Goal: Task Accomplishment & Management: Manage account settings

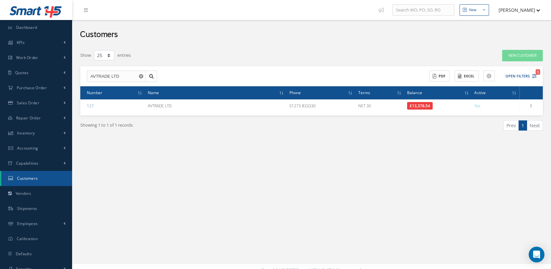
select select "25"
click at [533, 75] on icon "1" at bounding box center [534, 76] width 5 height 5
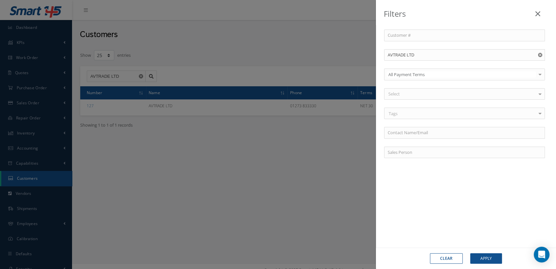
click at [538, 55] on use "Reset" at bounding box center [540, 55] width 4 height 4
click at [411, 57] on input "text" at bounding box center [464, 55] width 161 height 12
click at [538, 13] on icon at bounding box center [538, 14] width 5 height 8
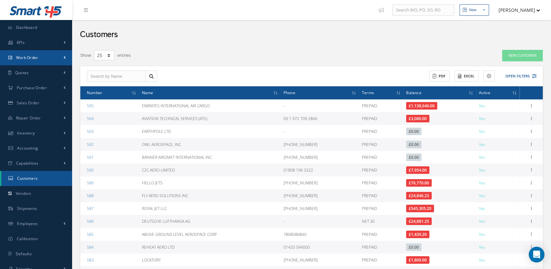
click at [32, 58] on span "Work Order" at bounding box center [27, 58] width 22 height 6
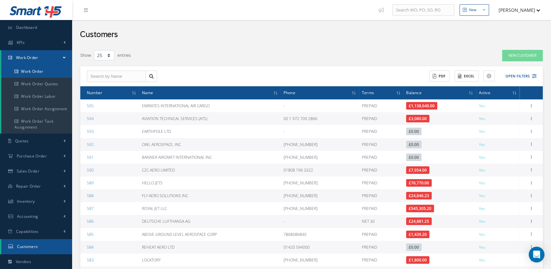
click at [29, 68] on link "Work Order" at bounding box center [36, 71] width 71 height 12
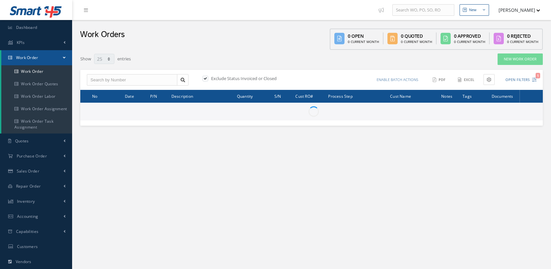
select select "25"
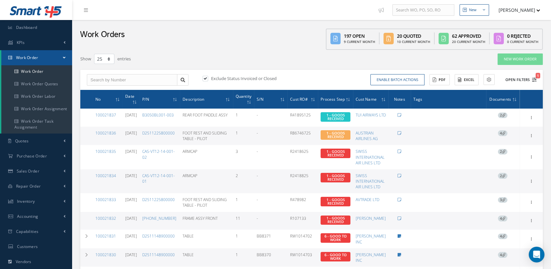
click at [534, 78] on icon "1" at bounding box center [534, 79] width 5 height 5
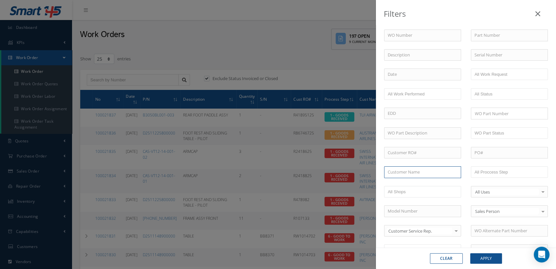
click at [412, 170] on input "text" at bounding box center [422, 172] width 77 height 12
click at [411, 183] on span "CONDOR FLUGDIENST GMBH" at bounding box center [417, 184] width 58 height 6
type input "CONDOR FLUGDIENST GMBH"
click at [485, 256] on button "Apply" at bounding box center [487, 258] width 32 height 10
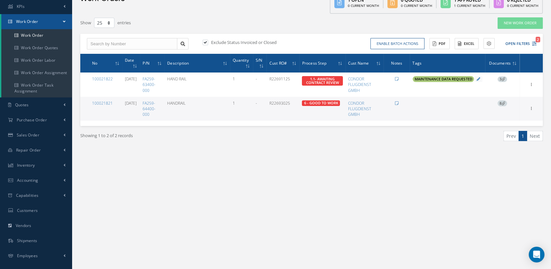
scroll to position [36, 0]
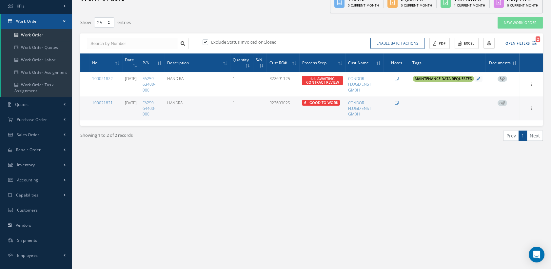
click at [208, 42] on label at bounding box center [209, 42] width 2 height 6
click at [205, 42] on input "checkbox" at bounding box center [204, 42] width 4 height 4
checkbox input "false"
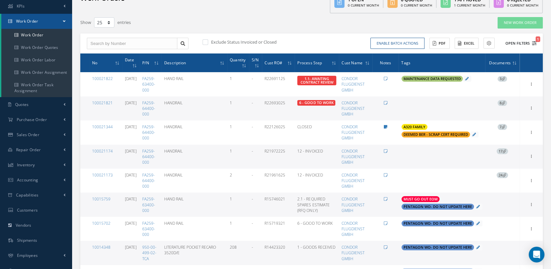
click at [533, 41] on icon "1" at bounding box center [534, 43] width 5 height 5
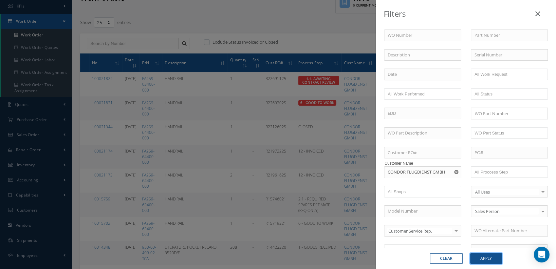
click at [479, 258] on button "Apply" at bounding box center [487, 258] width 32 height 10
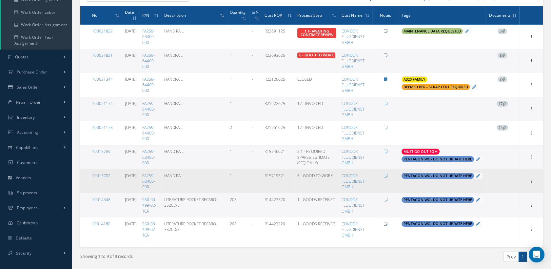
scroll to position [39, 0]
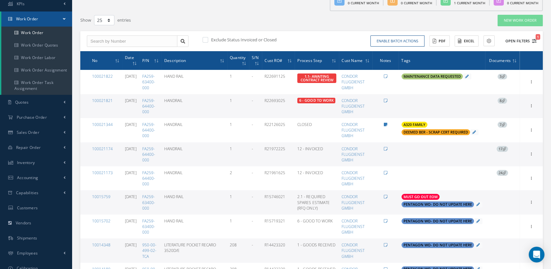
click at [535, 41] on icon "1" at bounding box center [534, 41] width 5 height 5
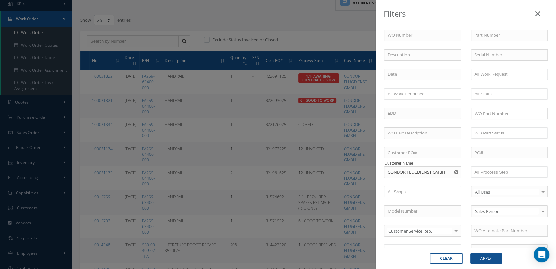
click at [454, 170] on icon "Reset" at bounding box center [456, 172] width 4 height 4
click at [420, 171] on input "text" at bounding box center [422, 172] width 77 height 12
click at [404, 183] on span "BARFIELD INC" at bounding box center [408, 184] width 41 height 6
type input "BARFIELD INC"
click at [493, 257] on button "Apply" at bounding box center [487, 258] width 32 height 10
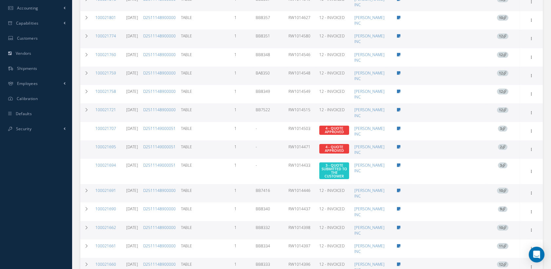
scroll to position [257, 0]
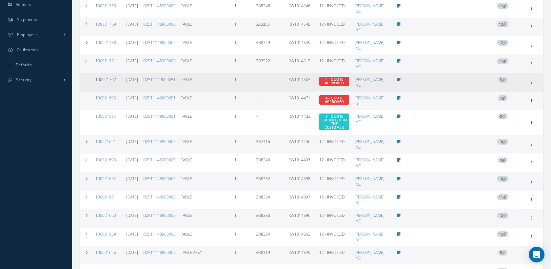
click at [110, 79] on link "100021707" at bounding box center [105, 80] width 21 height 6
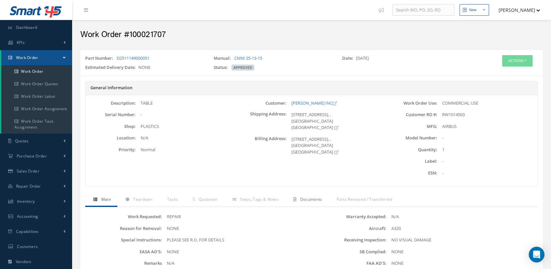
click at [307, 199] on span "Documents" at bounding box center [311, 199] width 22 height 6
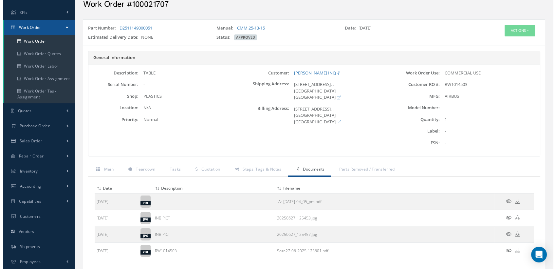
scroll to position [73, 0]
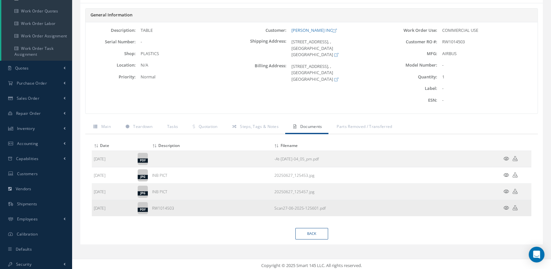
click at [506, 206] on icon at bounding box center [506, 207] width 6 height 5
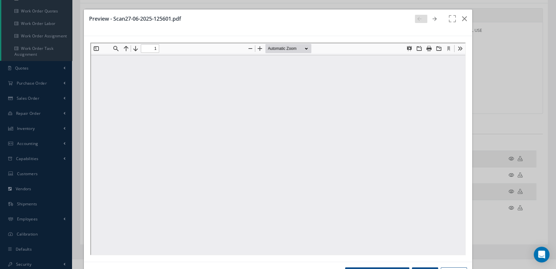
scroll to position [0, 0]
type input "0"
type input "1"
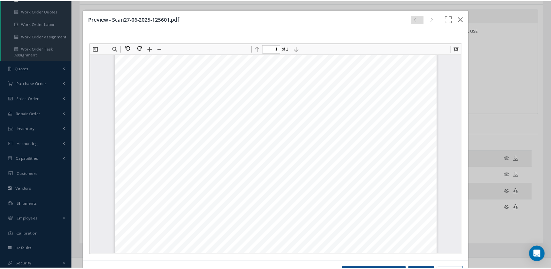
scroll to position [36, 0]
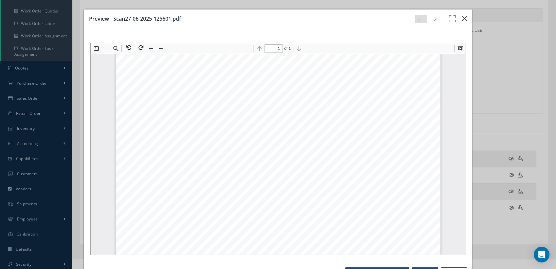
click at [462, 20] on icon "button" at bounding box center [464, 19] width 5 height 8
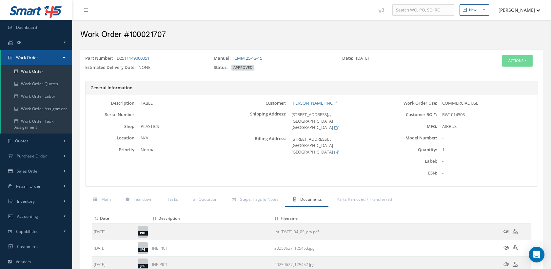
scroll to position [0, 0]
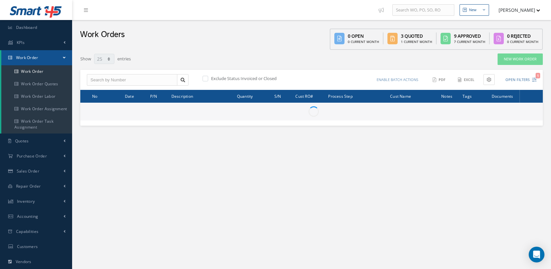
select select "25"
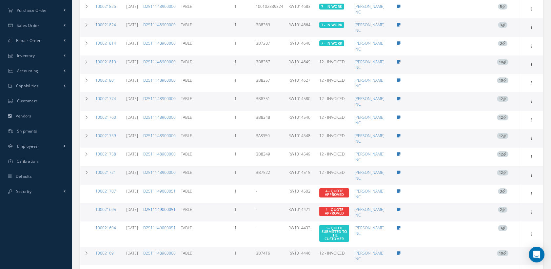
scroll to position [39, 0]
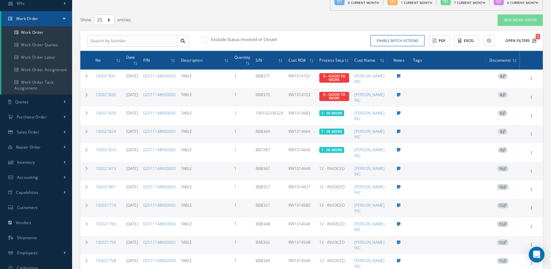
click at [535, 38] on span "1" at bounding box center [537, 37] width 5 height 6
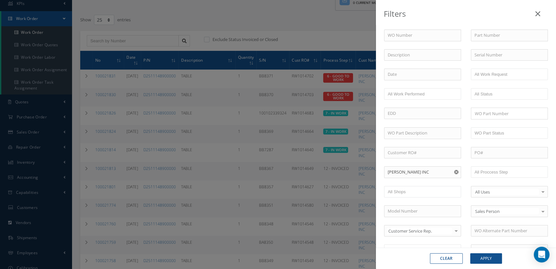
drag, startPoint x: 452, startPoint y: 169, endPoint x: 448, endPoint y: 169, distance: 3.6
click at [454, 170] on icon "Reset" at bounding box center [456, 172] width 4 height 4
click at [419, 172] on input "text" at bounding box center [422, 172] width 77 height 12
click at [408, 181] on span "CONDOR FLUGDIENST GMBH" at bounding box center [417, 184] width 58 height 6
type input "CONDOR FLUGDIENST GMBH"
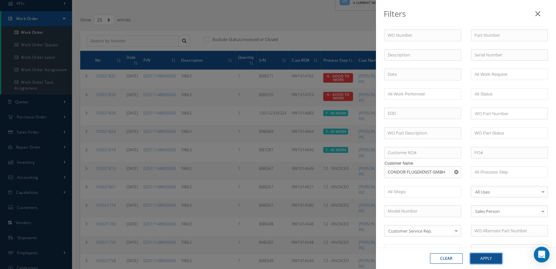
click at [485, 258] on button "Apply" at bounding box center [487, 258] width 32 height 10
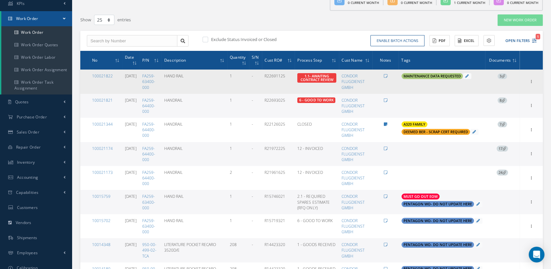
drag, startPoint x: 293, startPoint y: 76, endPoint x: 270, endPoint y: 74, distance: 22.4
click at [270, 74] on td "R22691125" at bounding box center [278, 81] width 33 height 24
copy td "R22691125"
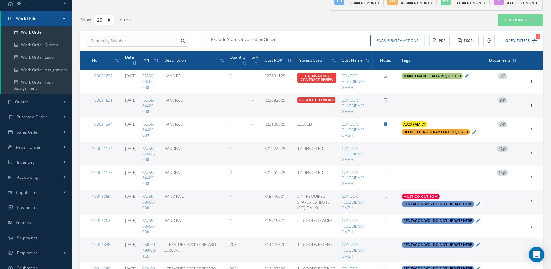
drag, startPoint x: 292, startPoint y: 102, endPoint x: 271, endPoint y: 102, distance: 21.3
click at [271, 102] on td "R22693025" at bounding box center [278, 106] width 33 height 24
copy td "R22693025"
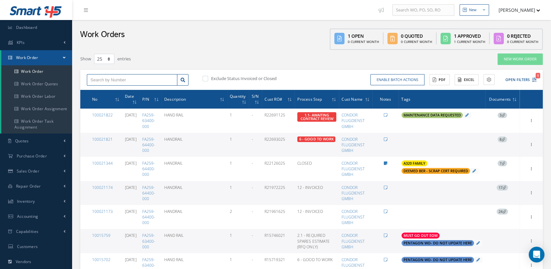
click at [107, 76] on input "text" at bounding box center [132, 80] width 90 height 12
click at [535, 79] on icon "1" at bounding box center [534, 79] width 5 height 5
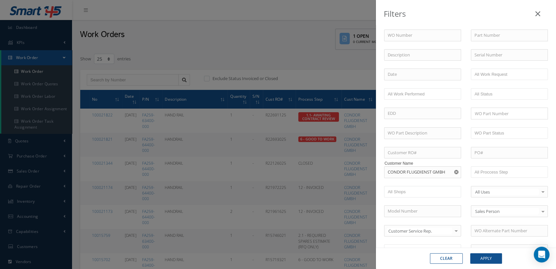
click at [456, 257] on button "Clear" at bounding box center [446, 258] width 33 height 10
checkbox input "true"
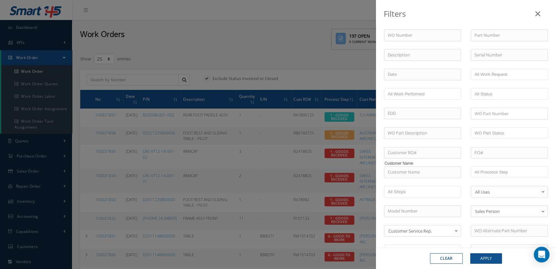
click at [537, 14] on icon at bounding box center [538, 14] width 5 height 8
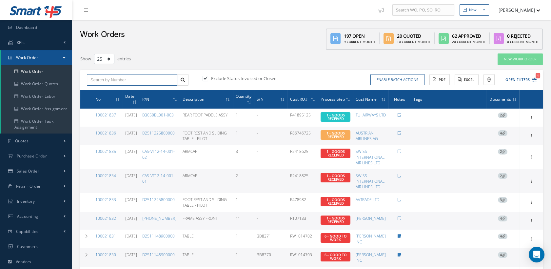
click at [125, 79] on input "text" at bounding box center [132, 80] width 90 height 12
type input "100021740"
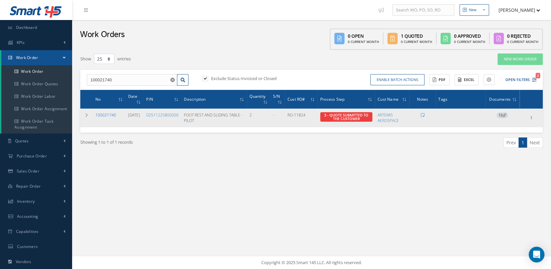
click at [105, 114] on link "100021740" at bounding box center [105, 115] width 21 height 6
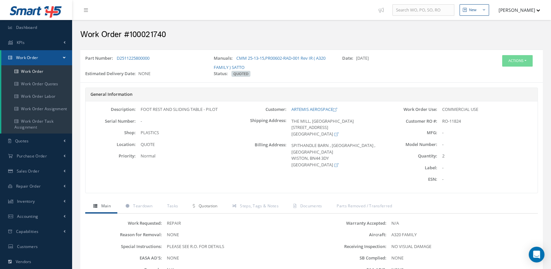
click at [209, 205] on span "Quotation" at bounding box center [208, 206] width 19 height 6
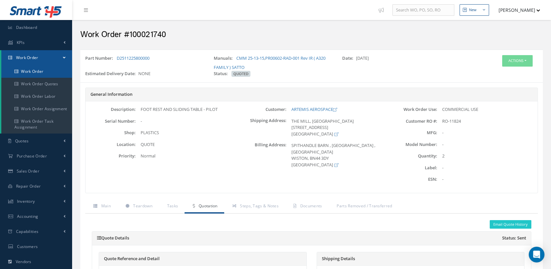
click at [29, 70] on link "Work Order" at bounding box center [36, 71] width 71 height 12
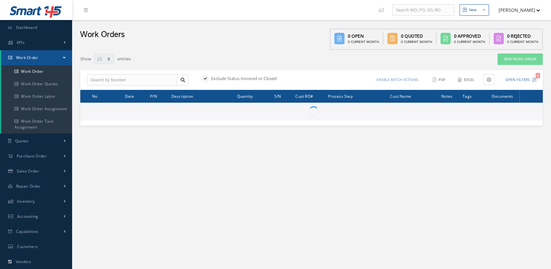
select select "25"
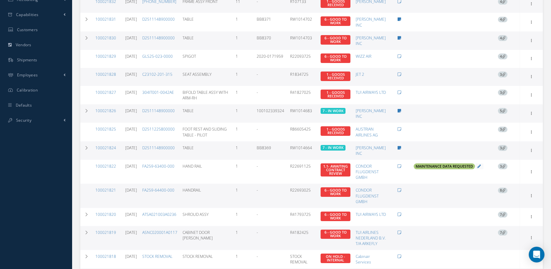
scroll to position [364, 0]
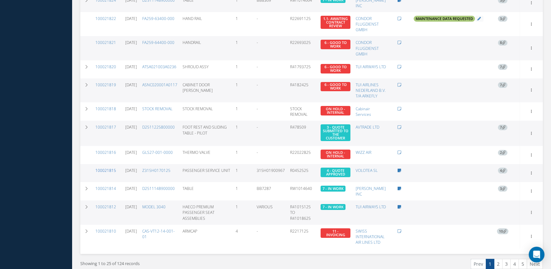
click at [108, 168] on link "100021815" at bounding box center [105, 170] width 21 height 6
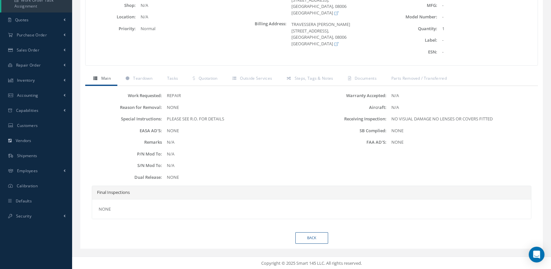
scroll to position [48, 0]
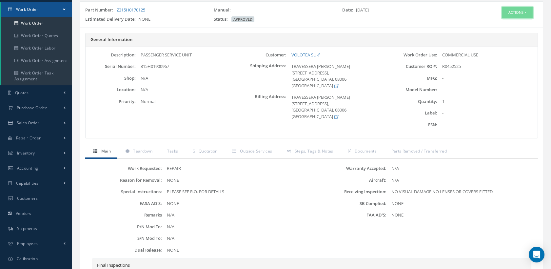
click at [506, 12] on button "Actions" at bounding box center [517, 12] width 30 height 11
click at [498, 22] on link "Edit" at bounding box center [506, 25] width 52 height 9
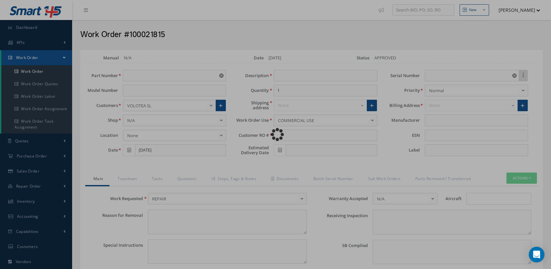
type input "Z315H0170125"
type input "[DATE]"
type input "PASSENGER SERVICE UNIT"
type input "R0452525"
type input "315H01900967"
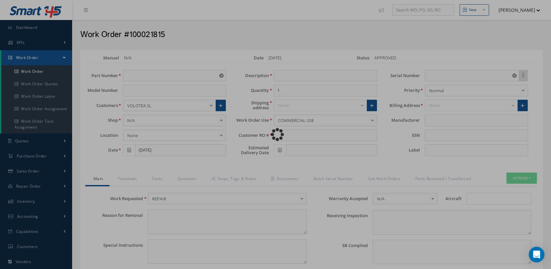
type textarea "NONE"
type textarea "PLEASE SEE R.O. FOR DETAILS"
type input "NONE"
type textarea "NO VISUAL DAMAGE NO LENSES OR COVERS FITTED"
type textarea "NONE"
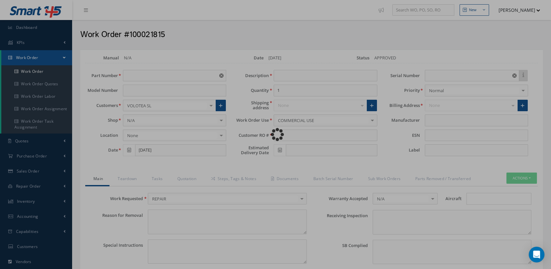
type input "NONE"
type input "$2,850"
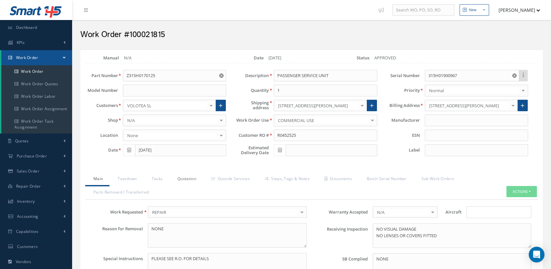
click at [190, 177] on link "Quotation" at bounding box center [186, 179] width 34 height 14
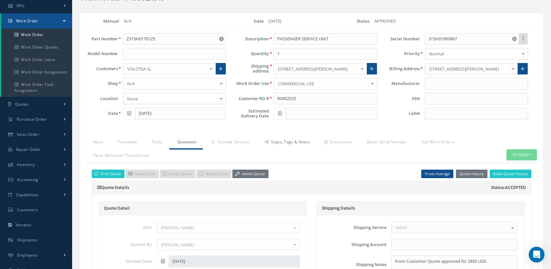
scroll to position [36, 0]
click at [278, 113] on icon at bounding box center [280, 113] width 4 height 5
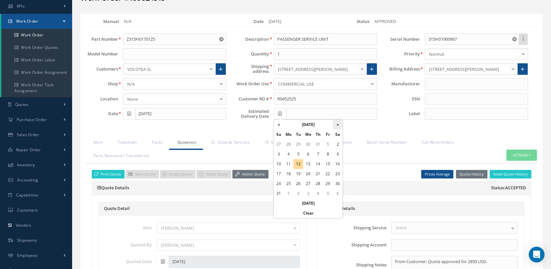
click at [338, 125] on th "»" at bounding box center [338, 125] width 10 height 10
click at [298, 183] on td "30" at bounding box center [298, 184] width 10 height 10
type input "09/30/2025"
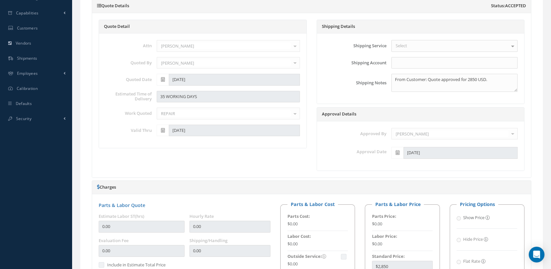
scroll to position [73, 0]
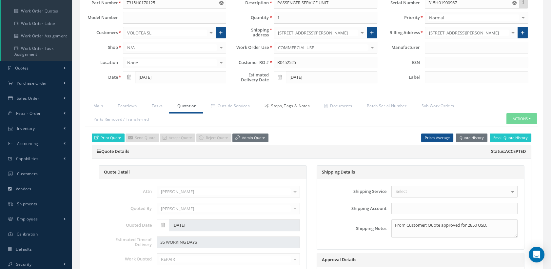
click at [283, 105] on link "Steps, Tags & Notes" at bounding box center [286, 107] width 60 height 14
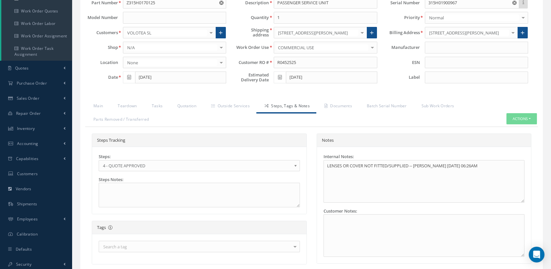
scroll to position [109, 0]
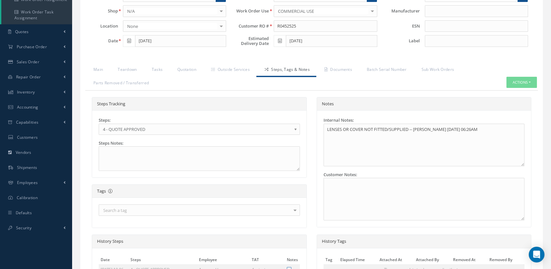
click at [183, 129] on span "4 - QUOTE APPROVED" at bounding box center [197, 129] width 188 height 8
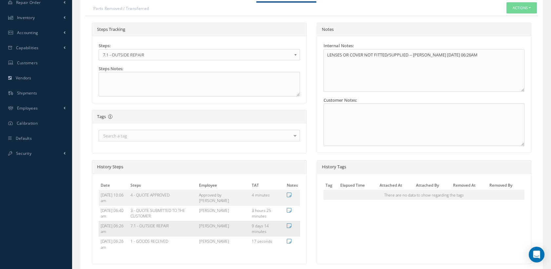
scroll to position [236, 0]
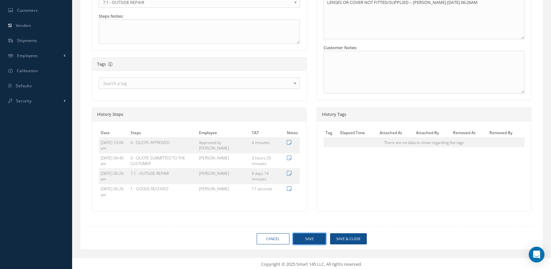
click at [301, 234] on button "Save" at bounding box center [309, 238] width 33 height 11
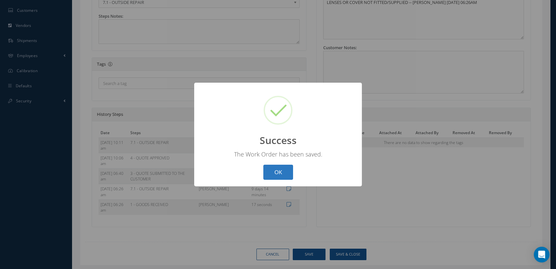
click at [273, 172] on button "OK" at bounding box center [278, 171] width 30 height 15
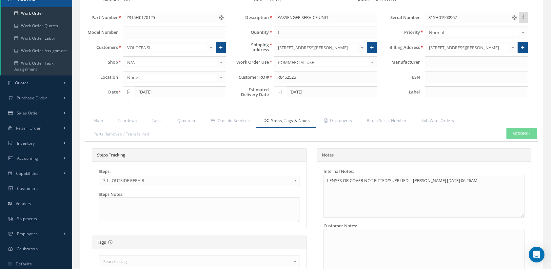
scroll to position [54, 0]
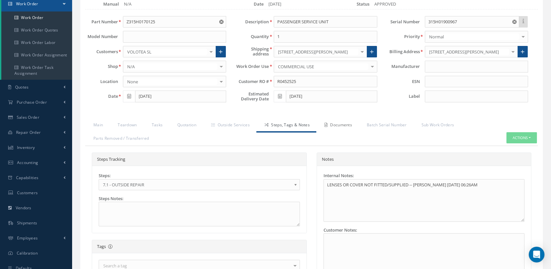
click at [335, 122] on link "Documents" at bounding box center [337, 126] width 42 height 14
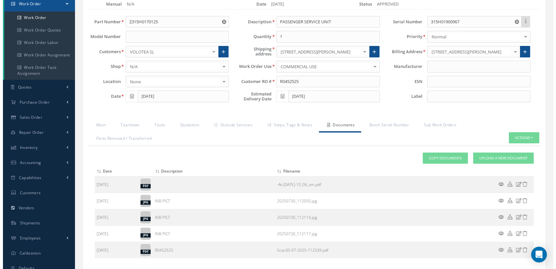
scroll to position [100, 0]
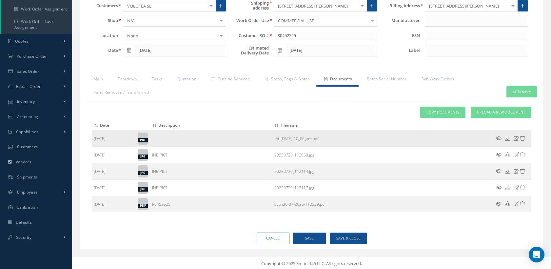
click at [514, 138] on icon at bounding box center [516, 138] width 6 height 5
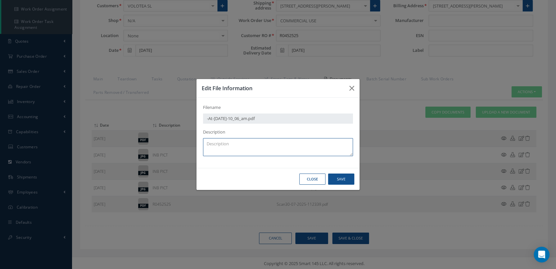
click at [267, 148] on textarea at bounding box center [278, 147] width 150 height 18
type textarea "QA"
click at [0, 0] on button "Save" at bounding box center [0, 0] width 0 height 0
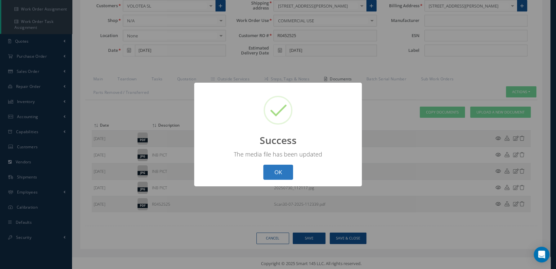
click at [282, 176] on button "OK" at bounding box center [278, 171] width 30 height 15
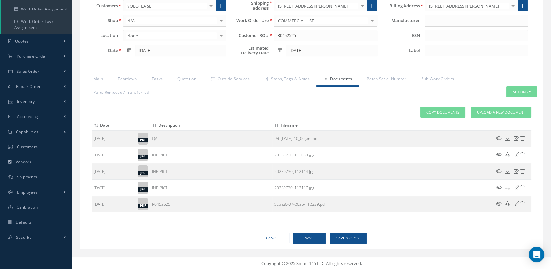
scroll to position [0, 0]
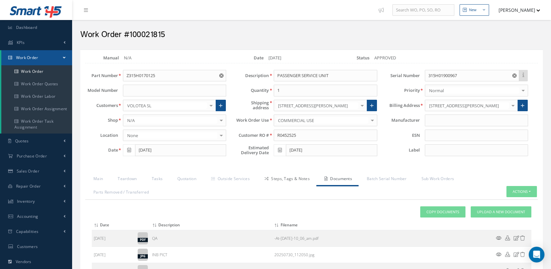
click at [279, 177] on link "Steps, Tags & Notes" at bounding box center [286, 179] width 60 height 14
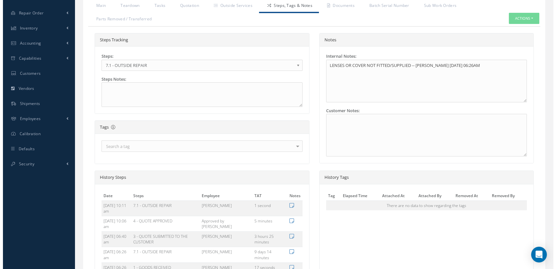
scroll to position [251, 0]
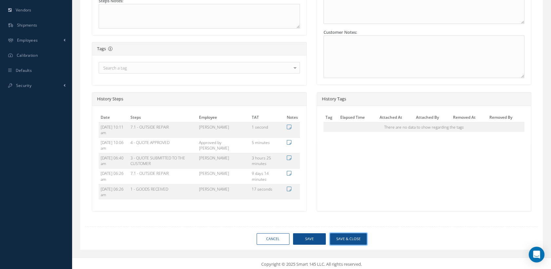
click at [351, 235] on button "Save & Close" at bounding box center [348, 238] width 37 height 11
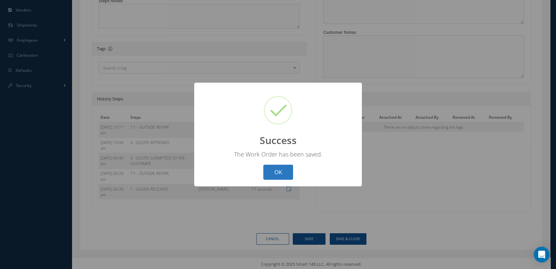
click at [291, 174] on button "OK" at bounding box center [278, 171] width 30 height 15
select select "25"
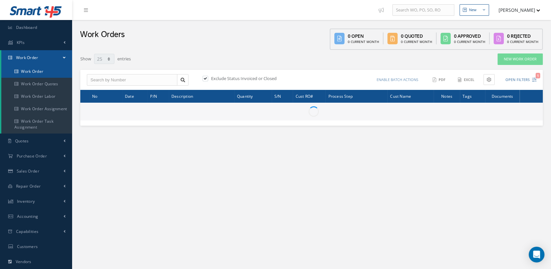
click at [47, 67] on link "Work Order" at bounding box center [36, 71] width 71 height 12
select select "25"
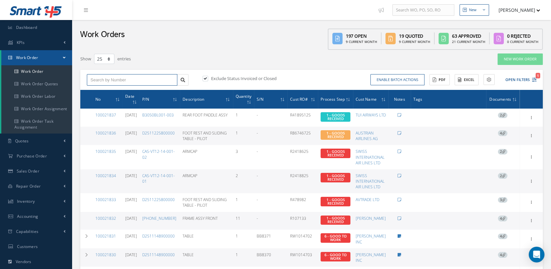
click at [101, 77] on input "text" at bounding box center [132, 80] width 90 height 12
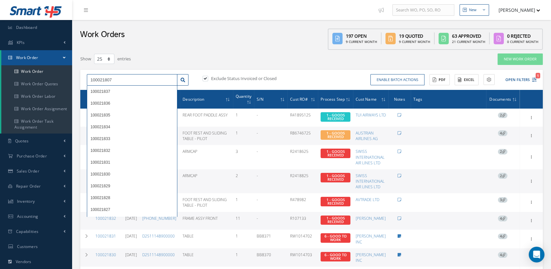
type input "100021807"
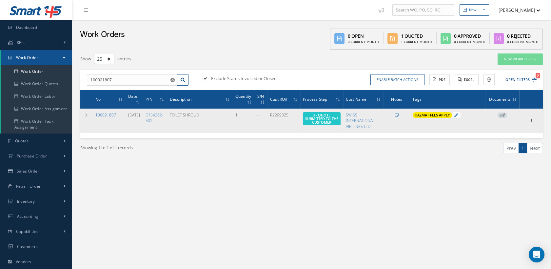
click at [110, 114] on link "100021807" at bounding box center [105, 115] width 21 height 6
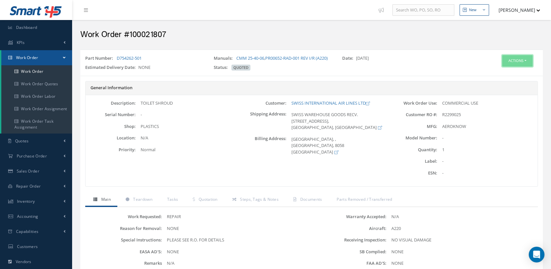
drag, startPoint x: 515, startPoint y: 61, endPoint x: 503, endPoint y: 72, distance: 16.7
click at [514, 61] on button "Actions" at bounding box center [517, 60] width 30 height 11
click at [493, 74] on link "Edit" at bounding box center [506, 73] width 52 height 9
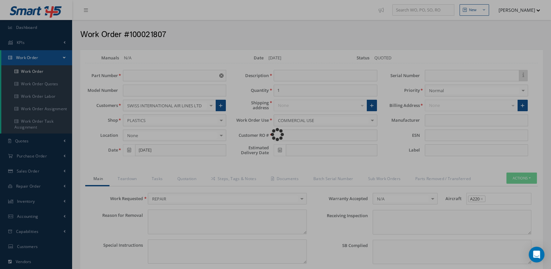
type input "D754262-501"
type input "[DATE]"
type input "TOILET SHROUD"
type input "R2299025"
type textarea "NONE"
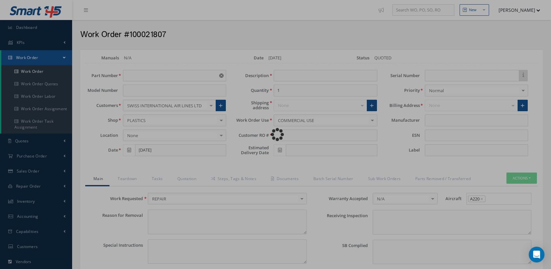
type textarea "PLEASE SEE R.O. FOR DETAILS"
type input "NONE"
type textarea "NO VISUAL DAMAGE"
type textarea "NONE"
type input "NONE"
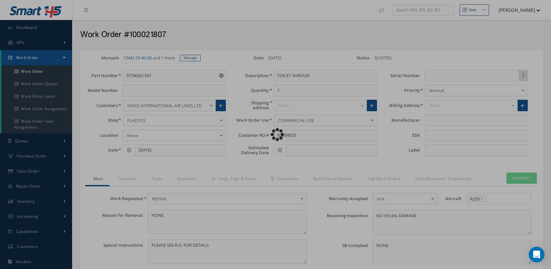
type input "AEROKNOW"
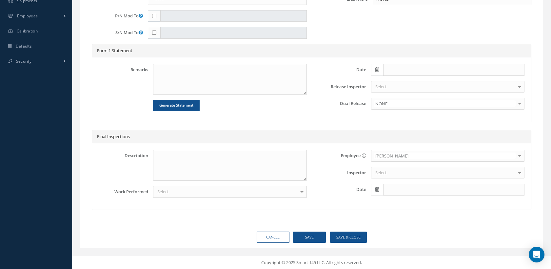
scroll to position [97, 0]
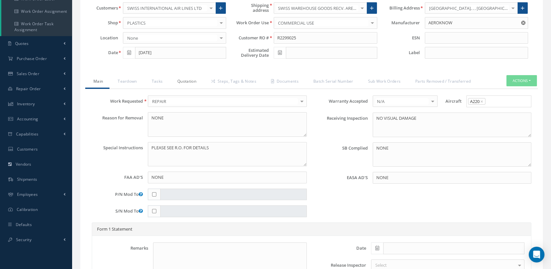
click at [186, 85] on link "Quotation" at bounding box center [186, 82] width 34 height 14
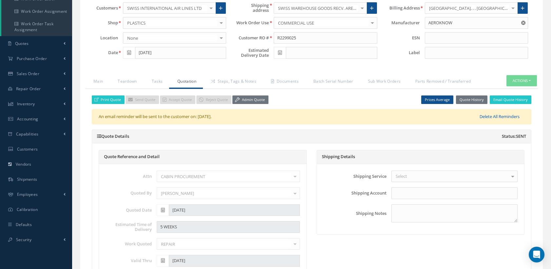
click at [491, 120] on link "Delete All Reminders" at bounding box center [488, 116] width 71 height 7
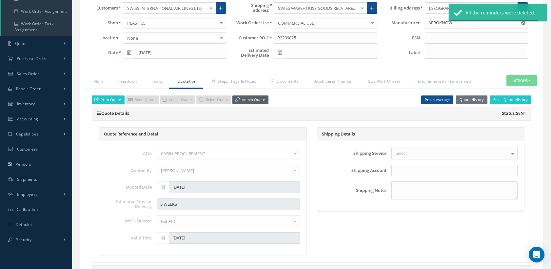
click at [261, 104] on link "Admin Quote" at bounding box center [250, 99] width 36 height 9
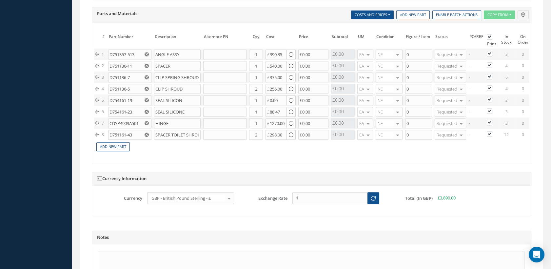
scroll to position [696, 0]
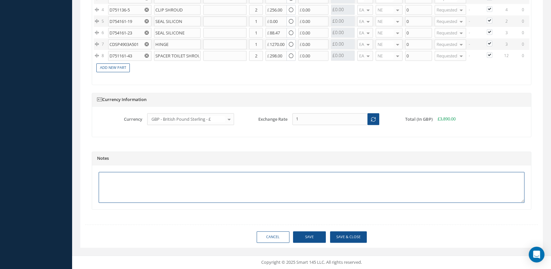
click at [114, 183] on textarea at bounding box center [312, 187] width 426 height 31
type textarea "s"
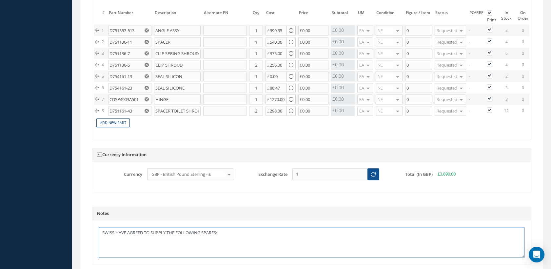
scroll to position [587, 0]
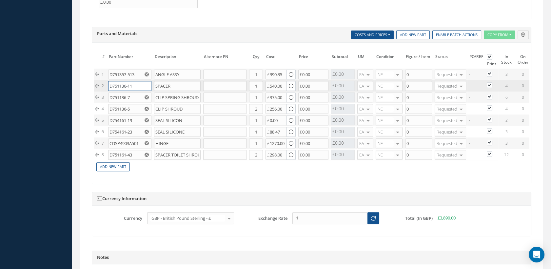
drag, startPoint x: 126, startPoint y: 90, endPoint x: 104, endPoint y: 90, distance: 21.6
click at [104, 90] on tr "2 D751136-11 SPACER Part Number Description Qty in Stock Master Cost Master Sel…" at bounding box center [328, 85] width 468 height 11
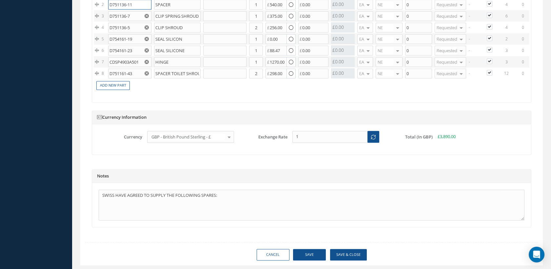
scroll to position [696, 0]
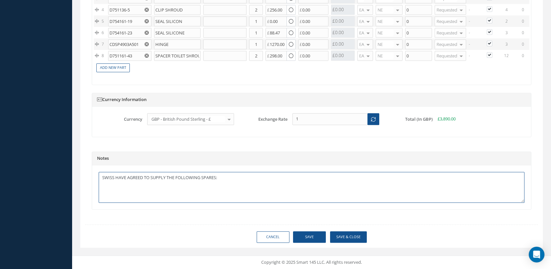
click at [131, 187] on textarea "SWISS HAVE AGREED TO SUPPLY THE FOLLOWING SPARES:" at bounding box center [312, 187] width 426 height 31
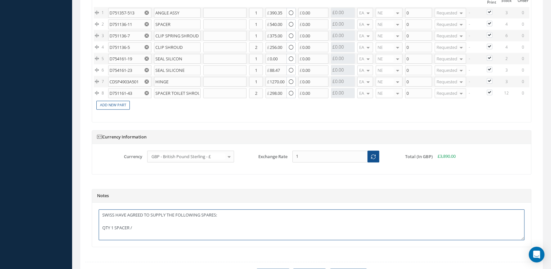
click at [135, 237] on textarea "SWISS HAVE AGREED TO SUPPLY THE FOLLOWING SPARES: QTY 1 SPACER /" at bounding box center [312, 224] width 426 height 31
paste textarea "D751136-11"
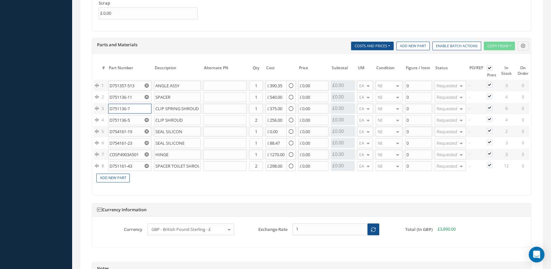
drag, startPoint x: 132, startPoint y: 114, endPoint x: 107, endPoint y: 114, distance: 24.9
click at [107, 114] on td "D751136-7" at bounding box center [130, 108] width 46 height 11
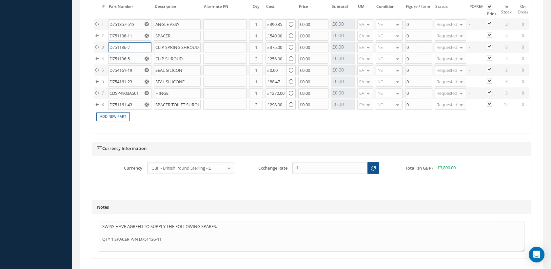
scroll to position [696, 0]
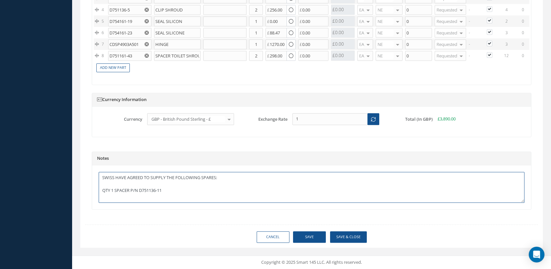
click at [127, 197] on textarea "SWISS HAVE AGREED TO SUPPLY THE FOLLOWING SPARES: QTY 1 SPACER P/N D751136-11" at bounding box center [312, 187] width 426 height 31
paste textarea "D751136-7"
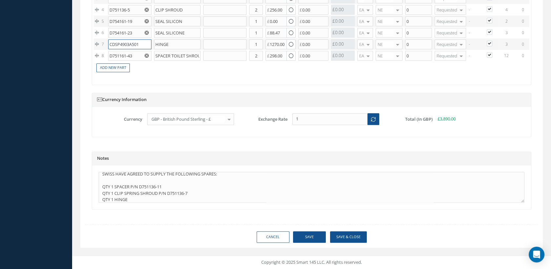
drag, startPoint x: 139, startPoint y: 37, endPoint x: 102, endPoint y: 38, distance: 36.7
click at [102, 38] on tr "7 CDSP4903A501 HINGE Part Number Description Qty in Stock Master Cost Master Se…" at bounding box center [328, 43] width 468 height 11
click at [134, 198] on textarea "SWISS HAVE AGREED TO SUPPLY THE FOLLOWING SPARES: QTY 1 SPACER P/N D751136-11 Q…" at bounding box center [312, 187] width 426 height 31
paste textarea "CDSP4903A501"
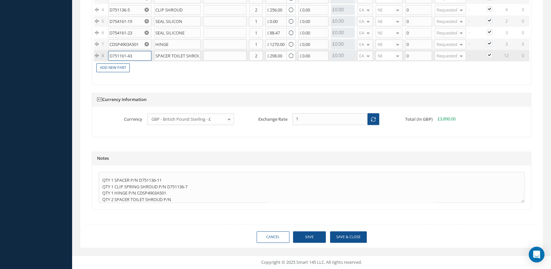
drag, startPoint x: 137, startPoint y: 51, endPoint x: 110, endPoint y: 50, distance: 27.2
click at [110, 51] on input "D751161-43" at bounding box center [129, 56] width 43 height 10
click at [132, 51] on input "D751161-43" at bounding box center [129, 56] width 43 height 10
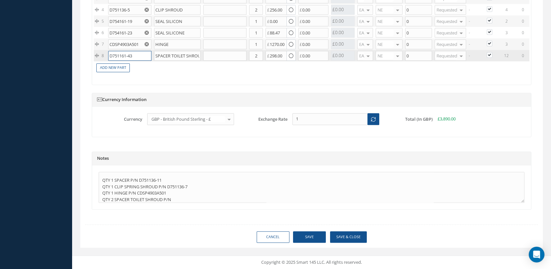
drag, startPoint x: 135, startPoint y: 50, endPoint x: 105, endPoint y: 50, distance: 29.8
click at [105, 50] on tr "8 D751161-43 D751161-43 SPACER TOILET SHROUD SPACER TOILET SHROUD Part Number D…" at bounding box center [328, 55] width 468 height 11
drag, startPoint x: 140, startPoint y: 51, endPoint x: 88, endPoint y: 51, distance: 51.8
click at [176, 199] on textarea "SWISS HAVE AGREED TO SUPPLY THE FOLLOWING SPARES: QTY 1 SPACER P/N D751136-11 Q…" at bounding box center [312, 187] width 426 height 31
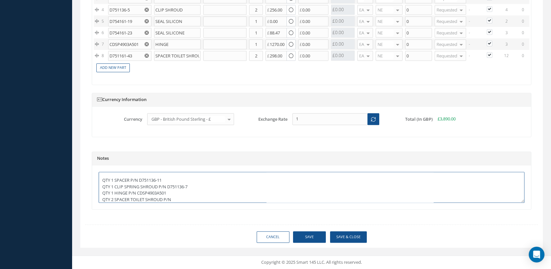
paste textarea "D751161-43"
type textarea "SWISS HAVE AGREED TO SUPPLY THE FOLLOWING SPARES: QTY 1 SPACER P/N D751136-11 Q…"
click at [302, 235] on button "Save" at bounding box center [309, 236] width 33 height 11
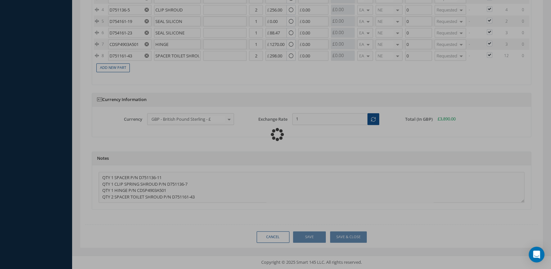
type textarea "SWISS HAVE AGREED TO SUPPLY THE FOLLOWING SPARES: QTY 1 SPACER P/N D751136-11 Q…"
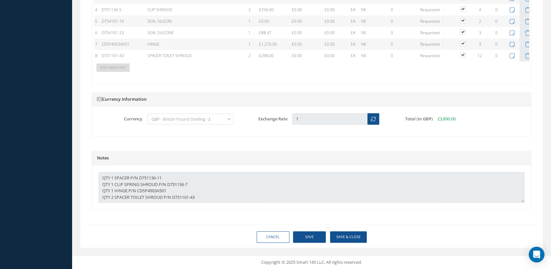
scroll to position [696, 0]
type input "AEROKNOW"
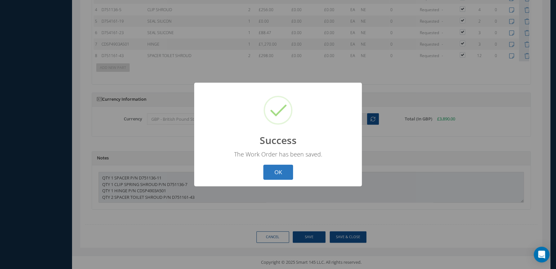
click at [283, 171] on button "OK" at bounding box center [278, 171] width 30 height 15
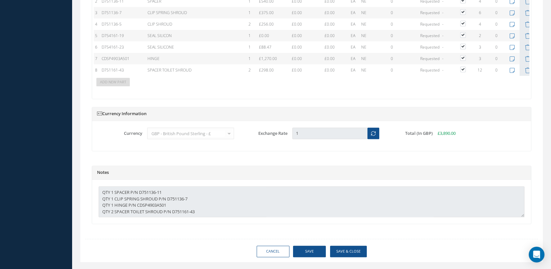
scroll to position [624, 0]
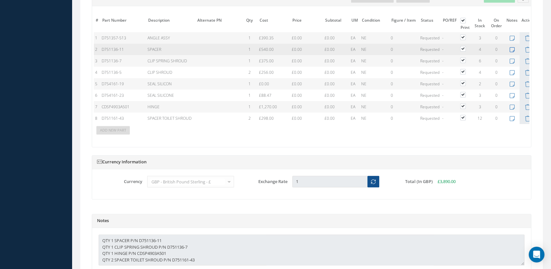
click at [511, 52] on icon at bounding box center [512, 50] width 5 height 6
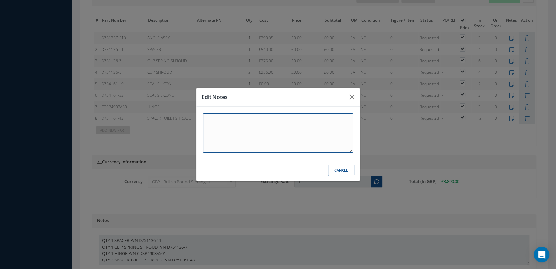
click at [256, 126] on textarea at bounding box center [278, 132] width 150 height 39
click at [255, 126] on textarea at bounding box center [278, 132] width 150 height 39
click at [241, 135] on textarea at bounding box center [278, 132] width 150 height 39
click at [0, 0] on button "Cancel" at bounding box center [0, 0] width 0 height 0
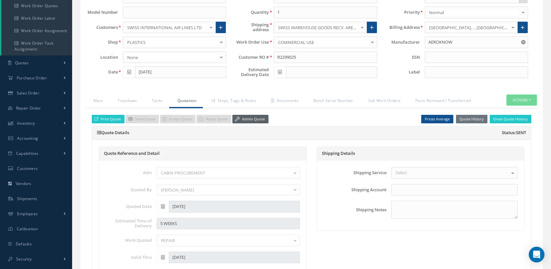
scroll to position [77, 0]
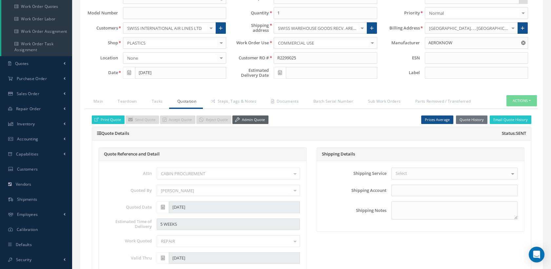
click at [244, 123] on link "Admin Quote" at bounding box center [250, 119] width 36 height 9
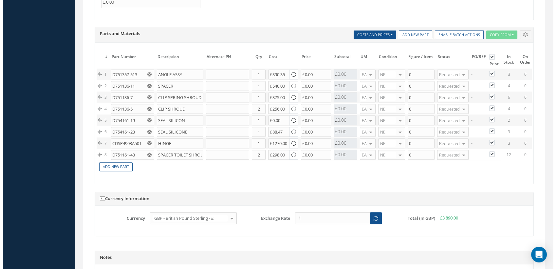
scroll to position [0, 32]
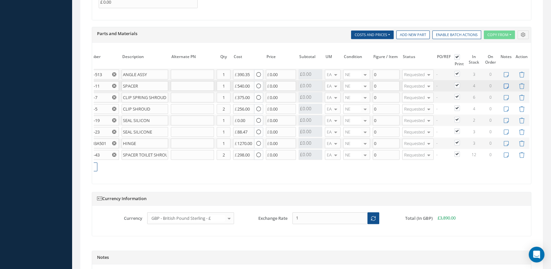
click at [506, 89] on icon at bounding box center [506, 86] width 5 height 6
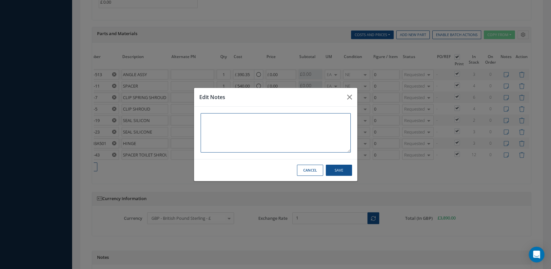
scroll to position [0, 27]
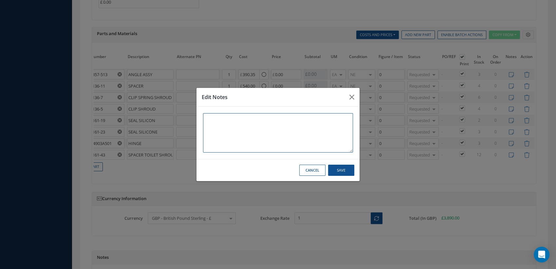
click at [260, 128] on textarea at bounding box center [278, 132] width 150 height 39
drag, startPoint x: 255, startPoint y: 121, endPoint x: 205, endPoint y: 119, distance: 50.2
click at [205, 119] on textarea "CUSTOMER TO SUPPLY" at bounding box center [278, 132] width 150 height 39
type textarea "CUSTOMER TO SUPPLY"
click at [338, 172] on button "Save" at bounding box center [341, 169] width 26 height 11
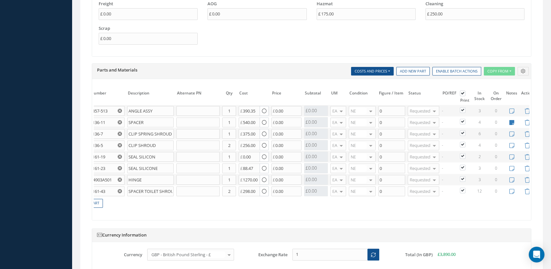
scroll to position [550, 0]
click at [512, 137] on icon at bounding box center [511, 134] width 5 height 6
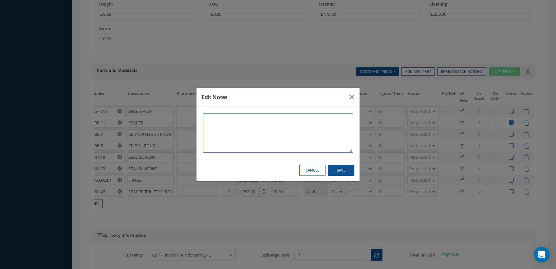
paste textarea "CUSTOMER TO SUPPLY"
type textarea "CUSTOMER TO SUPPLY"
click at [339, 172] on button "Save" at bounding box center [341, 169] width 26 height 11
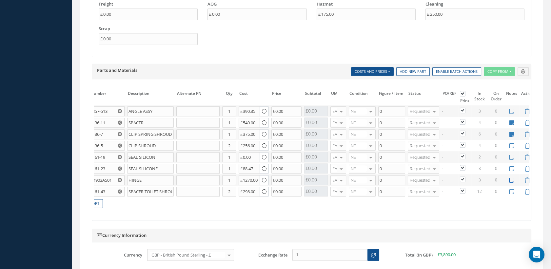
click at [510, 183] on icon at bounding box center [511, 180] width 5 height 6
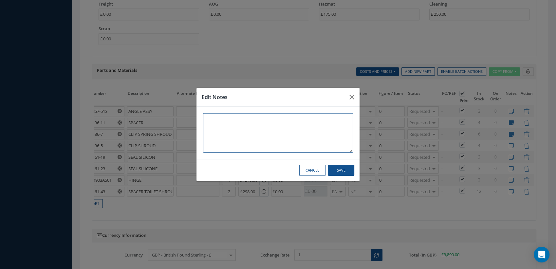
paste textarea "CUSTOMER TO SUPPLY"
type textarea "CUSTOMER TO SUPPLY"
click at [352, 170] on button "Save" at bounding box center [341, 169] width 26 height 11
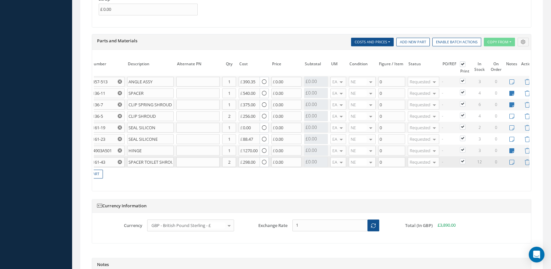
scroll to position [624, 0]
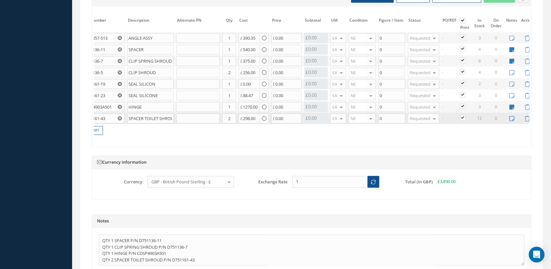
click at [509, 121] on icon at bounding box center [511, 119] width 5 height 6
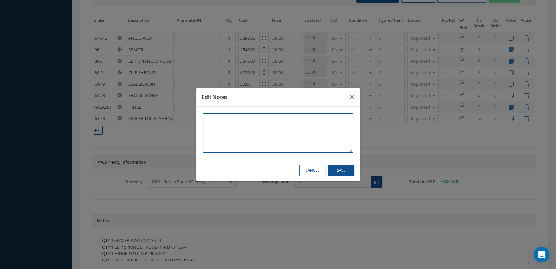
paste textarea "CUSTOMER TO SUPPLY"
type textarea "CUSTOMER TO SUPPLY"
click at [336, 170] on button "Save" at bounding box center [341, 169] width 26 height 11
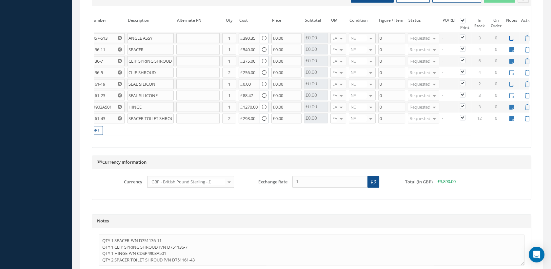
click at [512, 41] on icon at bounding box center [511, 38] width 5 height 6
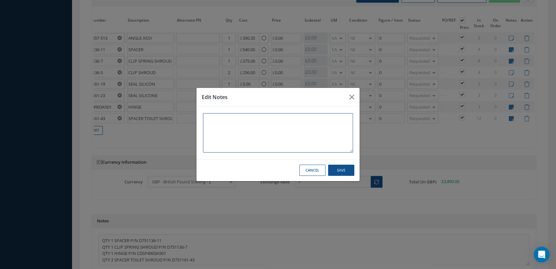
click at [274, 120] on textarea at bounding box center [278, 132] width 150 height 39
drag, startPoint x: 260, startPoint y: 118, endPoint x: 204, endPoint y: 119, distance: 56.7
click at [204, 119] on textarea "CAB TO SUPPLY" at bounding box center [278, 132] width 150 height 39
type textarea "CAB TO SUPPLY"
click at [334, 172] on button "Save" at bounding box center [341, 169] width 26 height 11
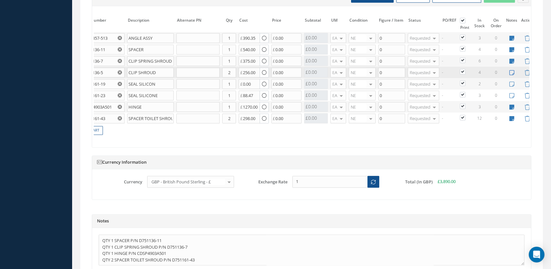
click at [511, 75] on icon at bounding box center [511, 73] width 5 height 6
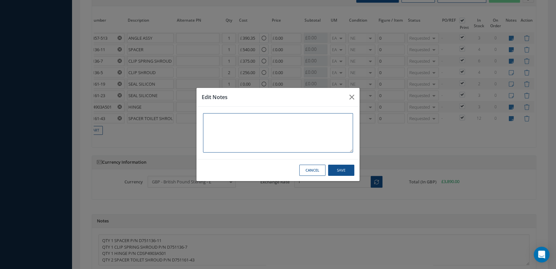
paste textarea "CAB TO SUPPLY"
type textarea "CAB TO SUPPLY"
click at [343, 171] on button "Save" at bounding box center [341, 169] width 26 height 11
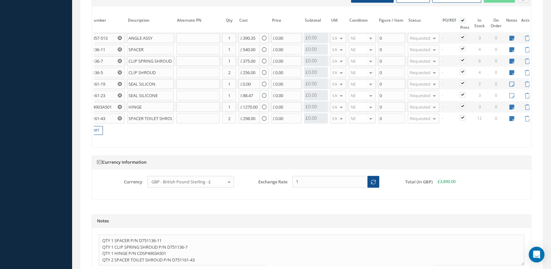
click at [511, 87] on icon at bounding box center [511, 84] width 5 height 6
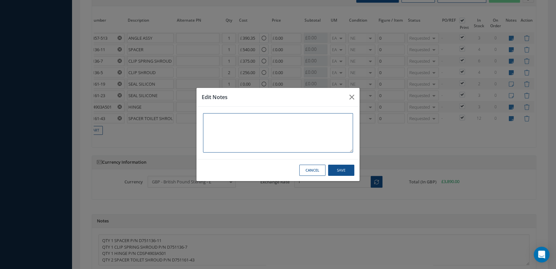
click at [297, 121] on textarea at bounding box center [278, 132] width 150 height 39
paste textarea "CAB TO SUPPLY"
type textarea "CAB TO SUPPLY"
click at [341, 169] on button "Save" at bounding box center [341, 169] width 26 height 11
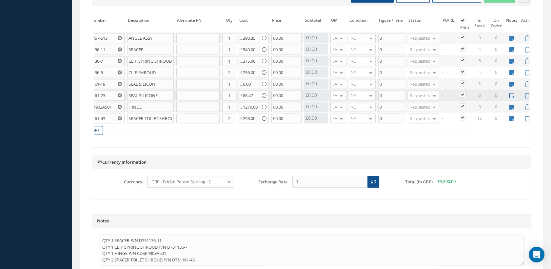
click at [509, 98] on icon at bounding box center [511, 96] width 5 height 6
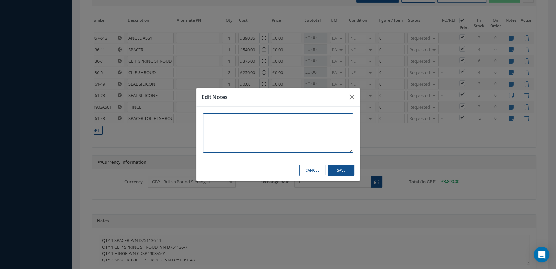
paste textarea "CAB TO SUPPLY"
type textarea "CAB TO SUPPLY"
click at [340, 168] on button "Save" at bounding box center [341, 169] width 26 height 11
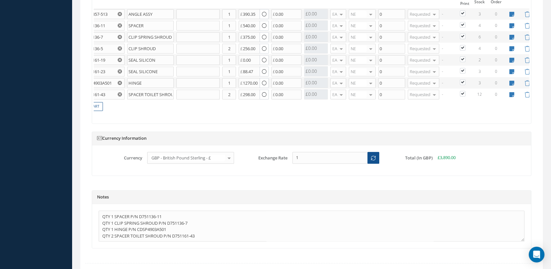
scroll to position [696, 0]
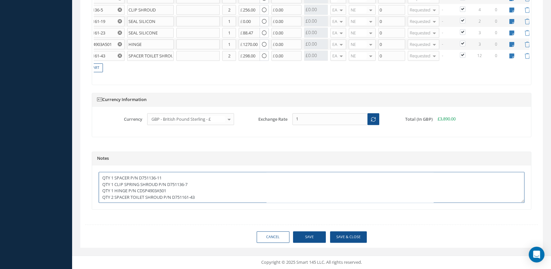
click at [215, 198] on textarea "SWISS HAVE AGREED TO SUPPLY THE FOLLOWING SPARES: QTY 1 SPACER P/N D751136-11 Q…" at bounding box center [312, 187] width 426 height 31
click at [102, 177] on textarea "SWISS HAVE AGREED TO SUPPLY THE FOLLOWING SPARES: QTY 1 SPACER P/N D751136-11 Q…" at bounding box center [312, 187] width 426 height 31
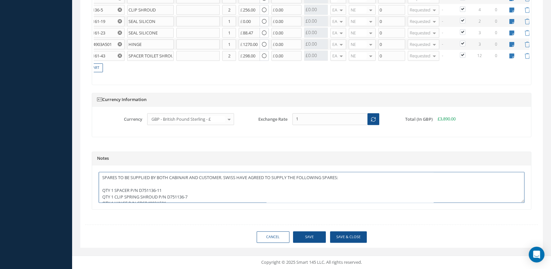
drag, startPoint x: 206, startPoint y: 198, endPoint x: 229, endPoint y: 175, distance: 32.2
click at [229, 175] on textarea "SPARES TO BE SUPPLIED BY BOTH CABINAIR AND CUSTOMER. SWISS HAVE AGREED TO SUPPL…" at bounding box center [312, 187] width 426 height 31
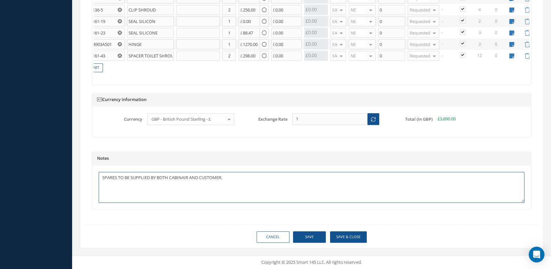
type textarea "SPARES TO BE SUPPLIED BY BOTH CABINAIR AND CUSTOMER."
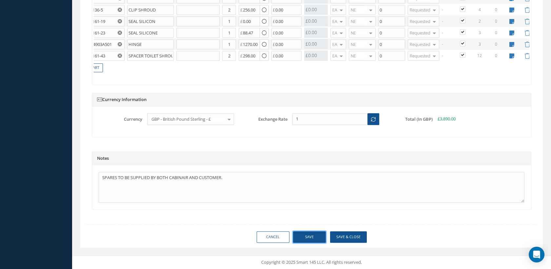
click at [315, 233] on button "Save" at bounding box center [309, 236] width 33 height 11
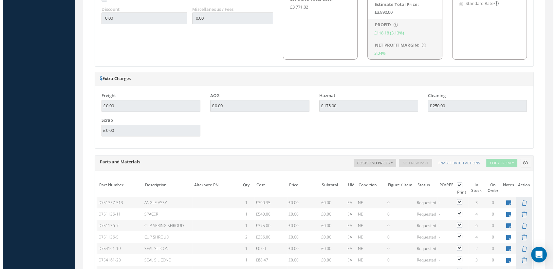
scroll to position [405, 0]
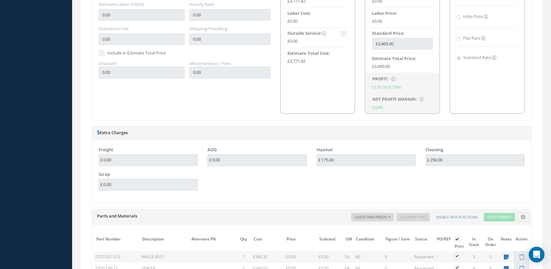
type input "AEROKNOW"
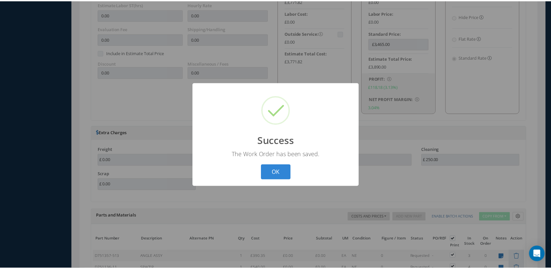
scroll to position [0, 0]
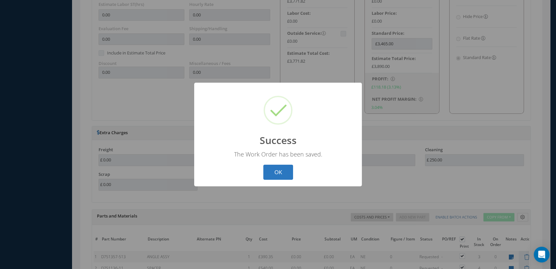
click at [285, 168] on button "OK" at bounding box center [278, 171] width 30 height 15
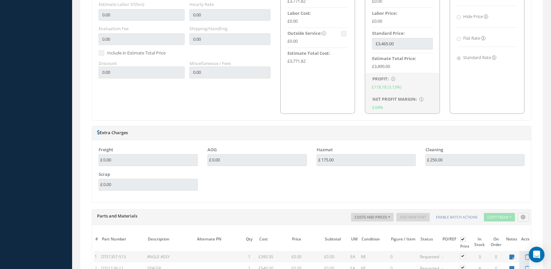
click at [393, 53] on li "Standard Price: £3,465.00" at bounding box center [402, 41] width 61 height 26
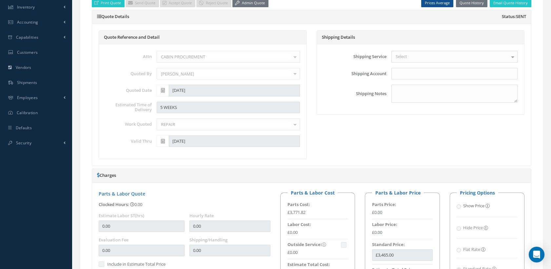
scroll to position [186, 0]
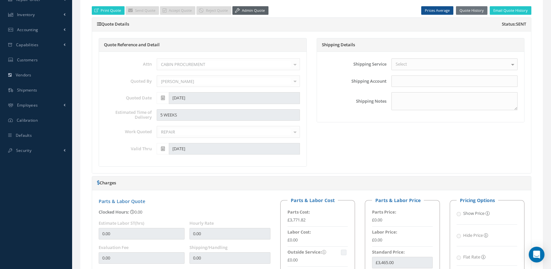
click at [246, 15] on link "Admin Quote" at bounding box center [250, 10] width 36 height 9
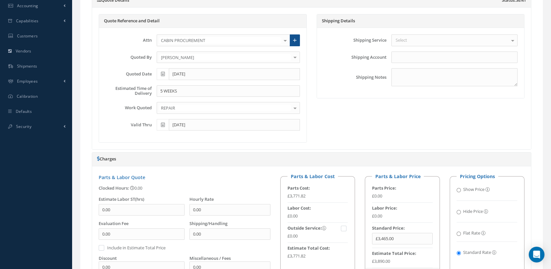
scroll to position [260, 0]
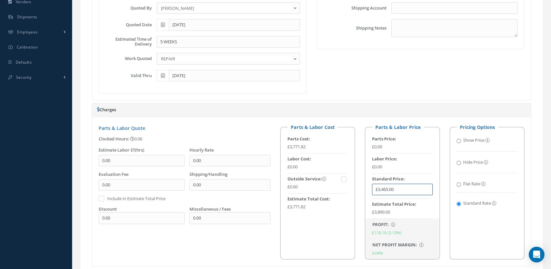
drag, startPoint x: 400, startPoint y: 192, endPoint x: 361, endPoint y: 192, distance: 39.0
click at [361, 192] on div "Parts & Labor Price Parts Price: £0.00 Labor Price: £0.00 Standard Price: £3,46…" at bounding box center [402, 192] width 85 height 136
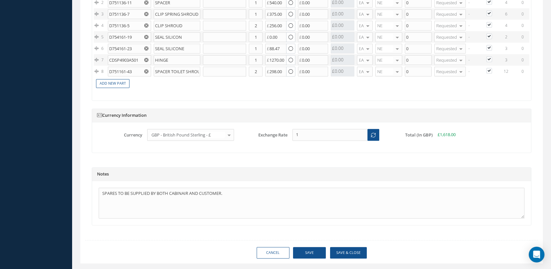
scroll to position [696, 0]
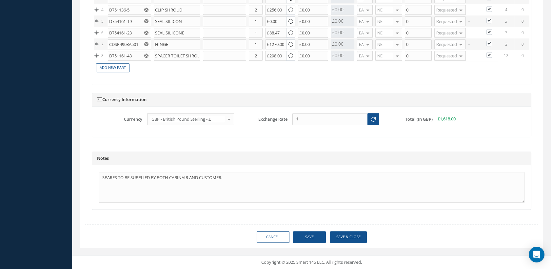
type input "£1,193"
click at [315, 233] on button "Save" at bounding box center [309, 236] width 33 height 11
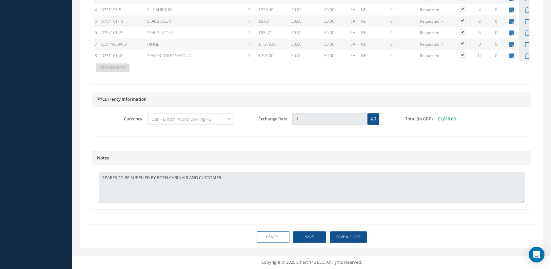
type input "AEROKNOW"
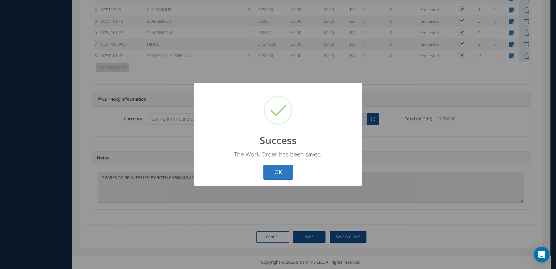
click at [278, 168] on button "OK" at bounding box center [278, 171] width 30 height 15
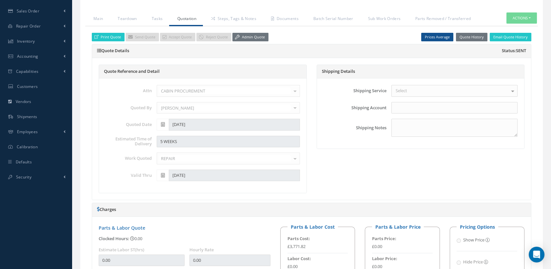
scroll to position [114, 0]
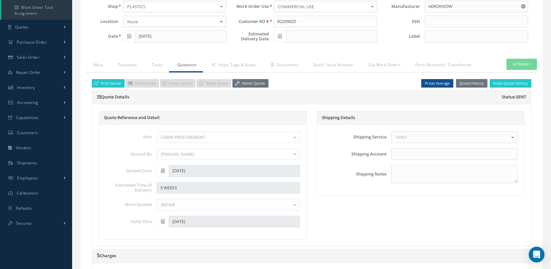
drag, startPoint x: 246, startPoint y: 87, endPoint x: 252, endPoint y: 96, distance: 11.5
click at [246, 87] on link "Admin Quote" at bounding box center [250, 83] width 36 height 9
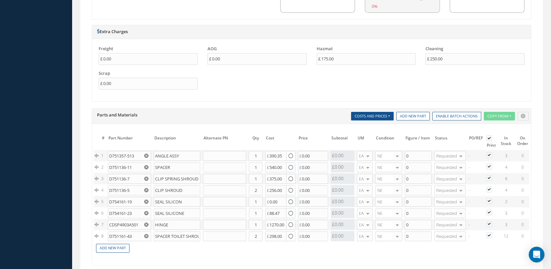
scroll to position [550, 0]
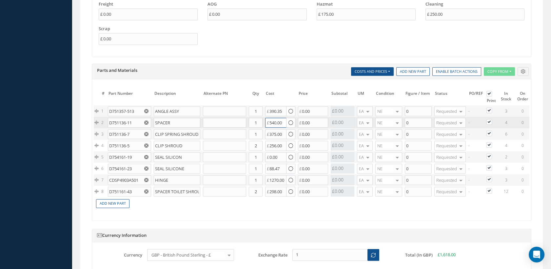
drag, startPoint x: 278, startPoint y: 126, endPoint x: 260, endPoint y: 126, distance: 17.7
click at [260, 126] on tr "2 D751136-11 SPACER Part Number Description Qty in Stock Master Cost Master Sel…" at bounding box center [327, 122] width 468 height 11
type input "0"
drag, startPoint x: 272, startPoint y: 139, endPoint x: 260, endPoint y: 141, distance: 12.9
click at [260, 140] on tr "3 D751136-7 CLIP SPRING SHROUD Part Number Description Qty in Stock Master Cost…" at bounding box center [327, 133] width 468 height 11
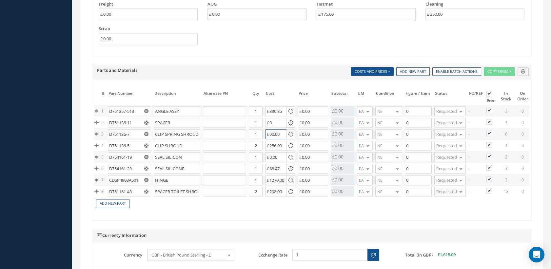
click at [272, 138] on input "00.00" at bounding box center [275, 134] width 21 height 10
type input "0"
drag, startPoint x: 284, startPoint y: 183, endPoint x: 264, endPoint y: 184, distance: 19.7
click at [265, 184] on input "1270.00" at bounding box center [275, 180] width 21 height 10
type input "0"
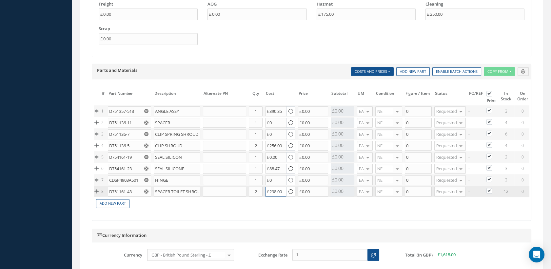
drag, startPoint x: 283, startPoint y: 196, endPoint x: 260, endPoint y: 195, distance: 23.0
click at [260, 195] on tr "8 D751161-43 SPACER TOILET SHROUD Part Number Description Qty in Stock Master C…" at bounding box center [327, 190] width 468 height 11
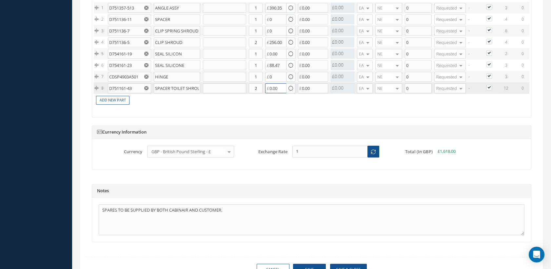
scroll to position [696, 0]
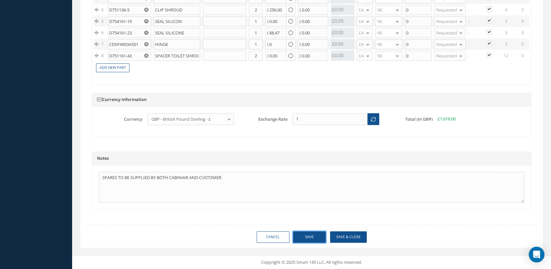
type input "0"
click at [317, 237] on button "Save" at bounding box center [309, 236] width 33 height 11
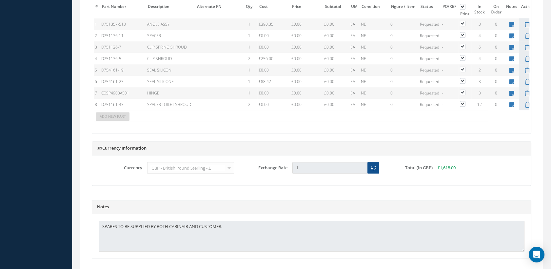
scroll to position [514, 0]
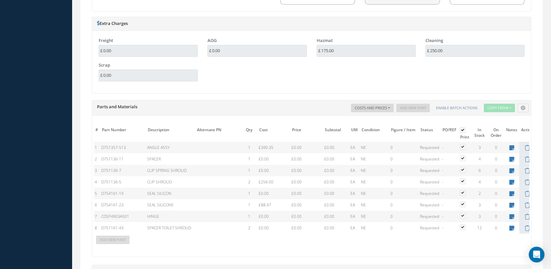
type input "AEROKNOW"
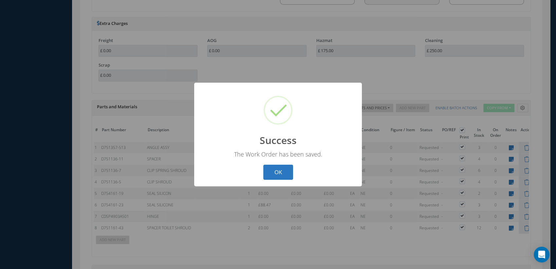
click at [286, 169] on button "OK" at bounding box center [278, 171] width 30 height 15
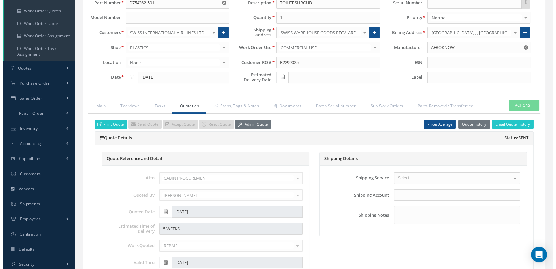
scroll to position [109, 0]
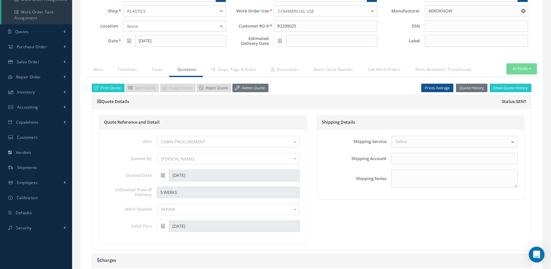
drag, startPoint x: 244, startPoint y: 91, endPoint x: 209, endPoint y: 93, distance: 35.8
click at [244, 91] on link "Admin Quote" at bounding box center [250, 88] width 36 height 9
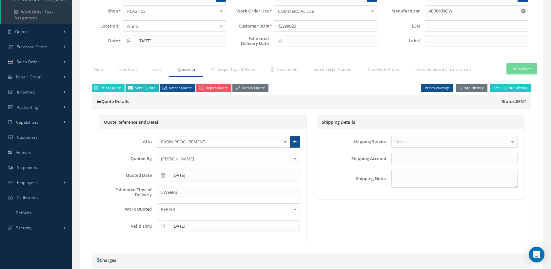
click at [149, 92] on link "Send Quote" at bounding box center [141, 88] width 33 height 9
type input "Quotation for WO #:100021807, Customer RO #:R2299025"
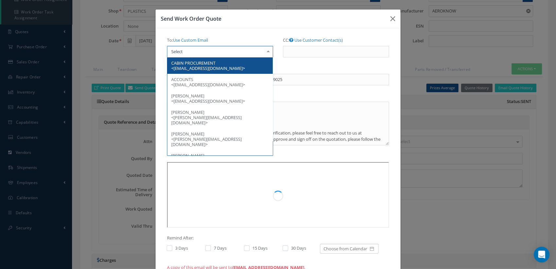
click at [185, 50] on div at bounding box center [220, 52] width 106 height 12
click at [202, 63] on span "CABIN PROCUREMENT <[EMAIL_ADDRESS][DOMAIN_NAME]>" at bounding box center [208, 65] width 74 height 11
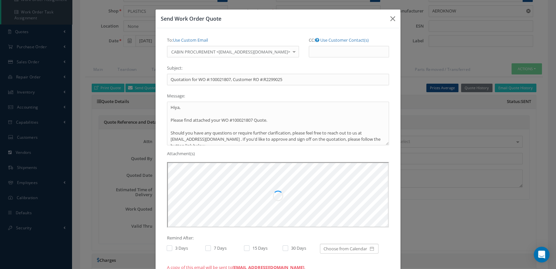
scroll to position [0, 0]
drag, startPoint x: 183, startPoint y: 105, endPoint x: 161, endPoint y: 106, distance: 22.0
click at [162, 106] on div "To: Use Custom Email CABIN PROCUREMENT <[EMAIL_ADDRESS][DOMAIN_NAME]> CABIN PRO…" at bounding box center [278, 154] width 232 height 238
drag, startPoint x: 221, startPoint y: 120, endPoint x: 233, endPoint y: 128, distance: 14.4
click at [220, 121] on textarea "Dear [PERSON_NAME]-Nui, Please find attached your WO #100021807 Quote. Should y…" at bounding box center [278, 124] width 222 height 44
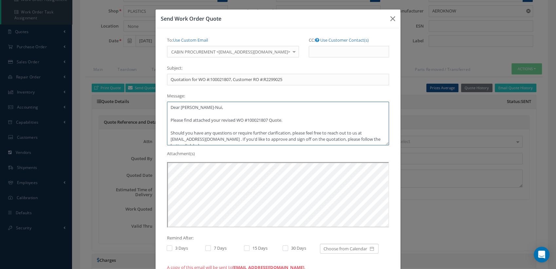
click at [224, 139] on textarea "Dear [PERSON_NAME]-Nui, Please find attached your revised WO #100021807 Quote. …" at bounding box center [278, 124] width 222 height 44
drag, startPoint x: 286, startPoint y: 118, endPoint x: 294, endPoint y: 122, distance: 8.7
click at [286, 118] on textarea "Dear [PERSON_NAME]-Nui, Please find attached your revised WO #100021807 Quote. …" at bounding box center [278, 124] width 222 height 44
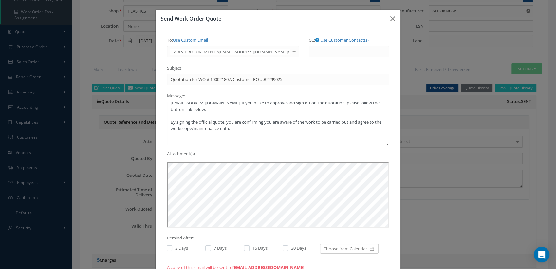
drag, startPoint x: 246, startPoint y: 129, endPoint x: 168, endPoint y: 114, distance: 79.4
click at [168, 114] on textarea "Dear [PERSON_NAME]-Nui, Please find attached your revised WO #100021807 Quote. …" at bounding box center [278, 124] width 222 height 44
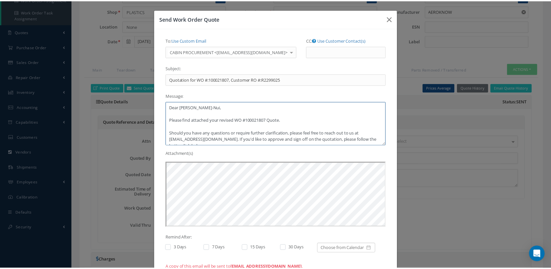
scroll to position [0, 0]
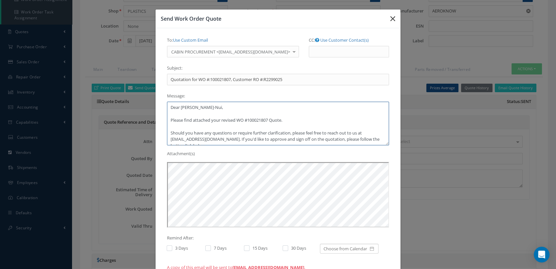
type textarea "Dear [PERSON_NAME]-Nui, Please find attached your revised WO #100021807 Quote. …"
click at [393, 18] on icon "button" at bounding box center [393, 19] width 5 height 8
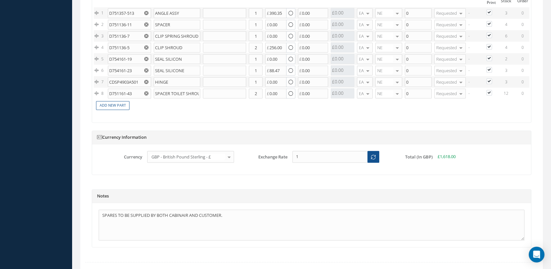
scroll to position [696, 0]
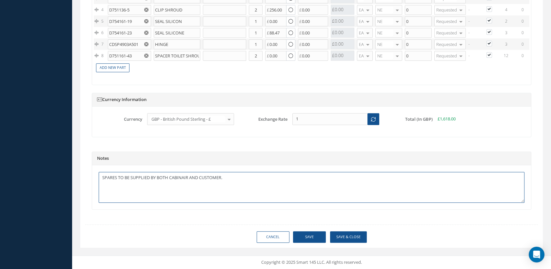
click at [153, 186] on textarea "SPARES TO BE SUPPLIED BY BOTH CABINAIR AND CUSTOMER." at bounding box center [312, 187] width 426 height 31
click at [232, 179] on textarea "SPARES TO BE SUPPLIED BY BOTH CABINAIR AND CUSTOMER." at bounding box center [312, 187] width 426 height 31
drag, startPoint x: 147, startPoint y: 195, endPoint x: 169, endPoint y: 195, distance: 22.6
click at [147, 195] on textarea "SPARES TO BE SUPPLIED BY BOTH CABINAIR AND CUSTOMER." at bounding box center [312, 187] width 426 height 31
click at [236, 179] on textarea "SPARES TO BE SUPPLIED BY BOTH CABINAIR AND CUSTOMER." at bounding box center [312, 187] width 426 height 31
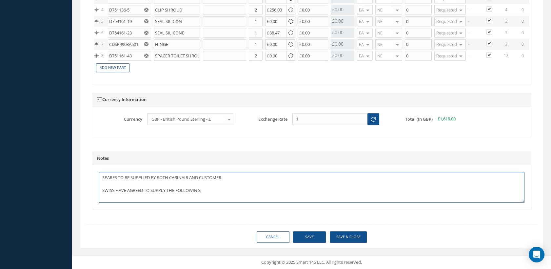
scroll to position [4, 0]
paste textarea "• Pn D751136-1 • Pn D751136-7 • Pn CDSP4903A501 • Pn D751161-43"
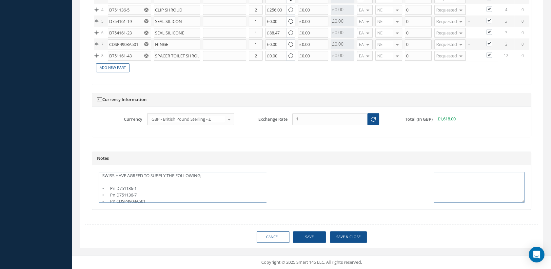
scroll to position [31, 0]
drag, startPoint x: 147, startPoint y: 190, endPoint x: 98, endPoint y: 194, distance: 49.3
click at [98, 194] on div "SPARES TO BE SUPPLIED BY BOTH CABINAIR AND CUSTOMER. SWISS HAVE AGREED TO SUPPL…" at bounding box center [311, 187] width 439 height 44
click at [153, 196] on textarea "SPARES TO BE SUPPLIED BY BOTH CABINAIR AND CUSTOMER. SWISS HAVE AGREED TO SUPPL…" at bounding box center [312, 187] width 426 height 31
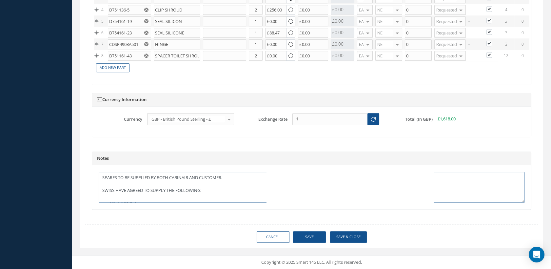
scroll to position [31, 0]
click at [111, 190] on textarea "SPARES TO BE SUPPLIED BY BOTH CABINAIR AND CUSTOMER. SWISS HAVE AGREED TO SUPPL…" at bounding box center [312, 187] width 426 height 31
click at [110, 184] on textarea "SPARES TO BE SUPPLIED BY BOTH CABINAIR AND CUSTOMER. SWISS HAVE AGREED TO SUPPL…" at bounding box center [312, 187] width 426 height 31
click at [111, 178] on textarea "SPARES TO BE SUPPLIED BY BOTH CABINAIR AND CUSTOMER. SWISS HAVE AGREED TO SUPPL…" at bounding box center [312, 187] width 426 height 31
click at [112, 180] on textarea "SPARES TO BE SUPPLIED BY BOTH CABINAIR AND CUSTOMER. SWISS HAVE AGREED TO SUPPL…" at bounding box center [312, 187] width 426 height 31
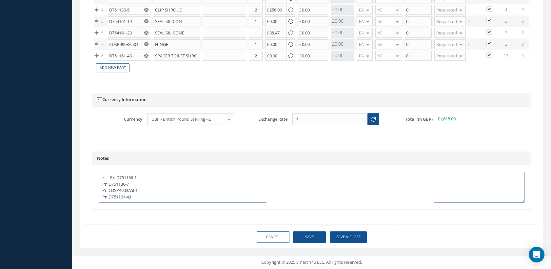
click at [112, 173] on textarea "SPARES TO BE SUPPLIED BY BOTH CABINAIR AND CUSTOMER. SWISS HAVE AGREED TO SUPPL…" at bounding box center [312, 187] width 426 height 31
click at [107, 175] on textarea "SPARES TO BE SUPPLIED BY BOTH CABINAIR AND CUSTOMER. SWISS HAVE AGREED TO SUPPL…" at bounding box center [312, 187] width 426 height 31
click at [133, 175] on textarea "SPARES TO BE SUPPLIED BY BOTH CABINAIR AND CUSTOMER. SWISS HAVE AGREED TO SUPPL…" at bounding box center [312, 187] width 426 height 31
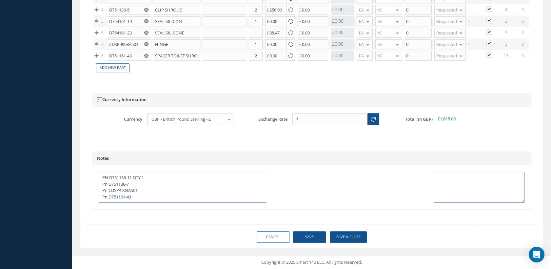
click at [107, 176] on textarea "SPARES TO BE SUPPLIED BY BOTH CABINAIR AND CUSTOMER. SWISS HAVE AGREED TO SUPPL…" at bounding box center [312, 187] width 426 height 31
click at [137, 179] on textarea "SPARES TO BE SUPPLIED BY BOTH CABINAIR AND CUSTOMER. SWISS HAVE AGREED TO SUPPL…" at bounding box center [312, 187] width 426 height 31
click at [108, 183] on textarea "SPARES TO BE SUPPLIED BY BOTH CABINAIR AND CUSTOMER. SWISS HAVE AGREED TO SUPPL…" at bounding box center [312, 187] width 426 height 31
click at [146, 183] on textarea "SPARES TO BE SUPPLIED BY BOTH CABINAIR AND CUSTOMER. SWISS HAVE AGREED TO SUPPL…" at bounding box center [312, 187] width 426 height 31
click at [107, 193] on textarea "SPARES TO BE SUPPLIED BY BOTH CABINAIR AND CUSTOMER. SWISS HAVE AGREED TO SUPPL…" at bounding box center [312, 187] width 426 height 31
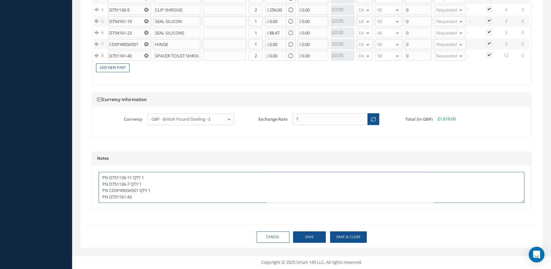
click at [143, 192] on textarea "SPARES TO BE SUPPLIED BY BOTH CABINAIR AND CUSTOMER. SWISS HAVE AGREED TO SUPPL…" at bounding box center [312, 187] width 426 height 31
type textarea "SPARES TO BE SUPPLIED BY BOTH CABINAIR AND CUSTOMER. SWISS HAVE AGREED TO SUPPL…"
click at [311, 239] on button "Save" at bounding box center [309, 236] width 33 height 11
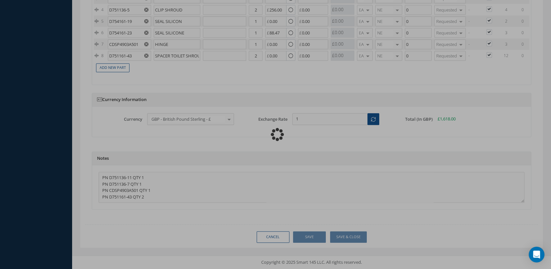
type textarea "SPARES TO BE SUPPLIED BY BOTH CABINAIR AND CUSTOMER. SWISS HAVE AGREED TO SUPPL…"
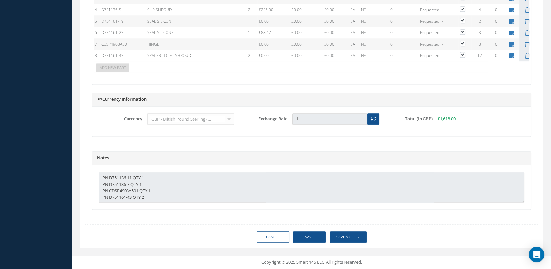
scroll to position [696, 0]
type input "AEROKNOW"
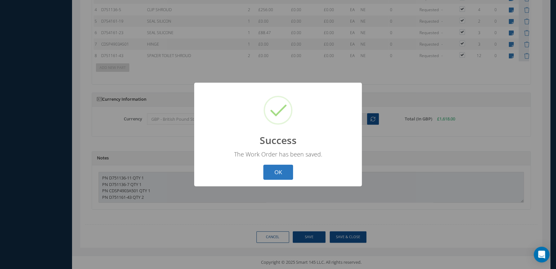
click at [275, 174] on button "OK" at bounding box center [278, 171] width 30 height 15
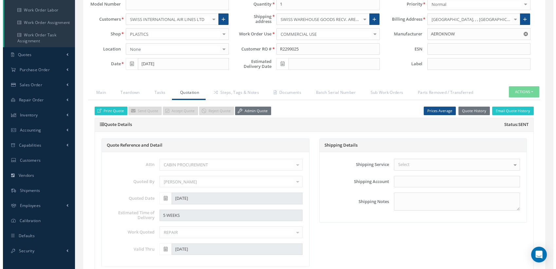
scroll to position [77, 0]
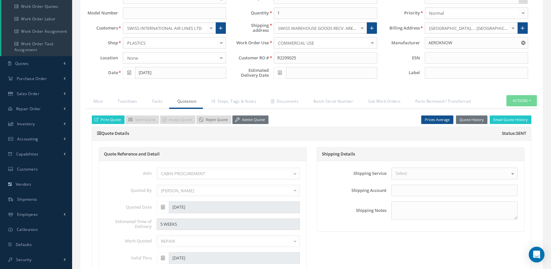
drag, startPoint x: 248, startPoint y: 125, endPoint x: 217, endPoint y: 129, distance: 30.7
click at [248, 124] on link "Admin Quote" at bounding box center [250, 119] width 36 height 9
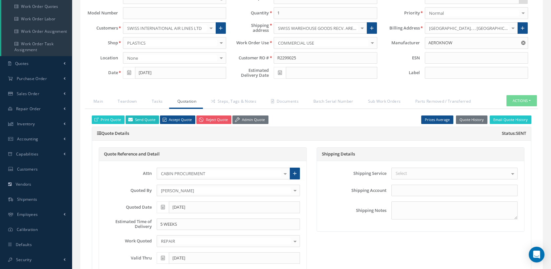
click at [149, 124] on link "Send Quote" at bounding box center [141, 119] width 33 height 9
type input "Quotation for WO #:100021807, Customer RO #:R2299025"
type textarea "Hiya, Please find attached your WO #100021807 Quote. Should you have any questi…"
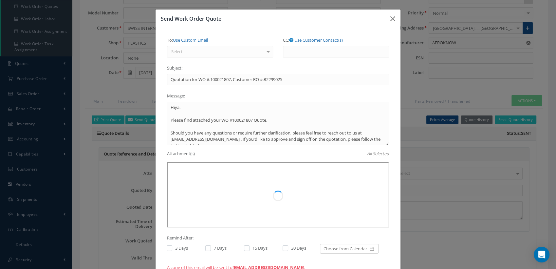
click at [208, 48] on div "Select" at bounding box center [220, 52] width 106 height 12
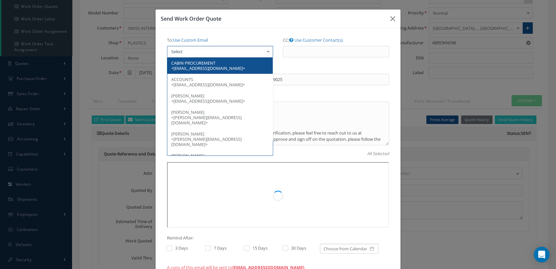
click at [199, 63] on span "CABIN PROCUREMENT <[EMAIL_ADDRESS][DOMAIN_NAME]>" at bounding box center [208, 65] width 74 height 11
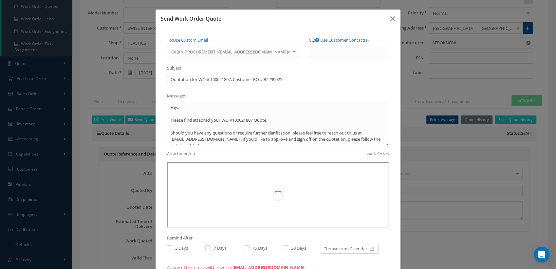
click at [168, 78] on input "Quotation for WO #:100021807, Customer RO #:R2299025" at bounding box center [278, 80] width 222 height 12
type input "Revised Quotation for WO #:100021807, Customer RO #:R2299025"
drag, startPoint x: 188, startPoint y: 110, endPoint x: 163, endPoint y: 109, distance: 25.6
click at [163, 109] on div "To: Use Custom Email CABIN PROCUREMENT <[EMAIL_ADDRESS][DOMAIN_NAME]> CABIN PRO…" at bounding box center [278, 154] width 232 height 238
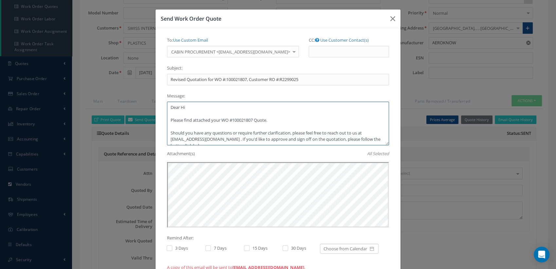
scroll to position [0, 0]
click at [219, 119] on textarea "Dear [PERSON_NAME]-Nui, Please find attached your WO #100021807 Quote. Should y…" at bounding box center [278, 124] width 222 height 44
click at [282, 122] on textarea "Dear [PERSON_NAME]-Nui, Please find attached your revised WO #100021807 Quote. …" at bounding box center [278, 124] width 222 height 44
click at [224, 139] on textarea "Dear [PERSON_NAME]-Nui, Please find attached your revised WO #100021807 Quote. …" at bounding box center [278, 124] width 222 height 44
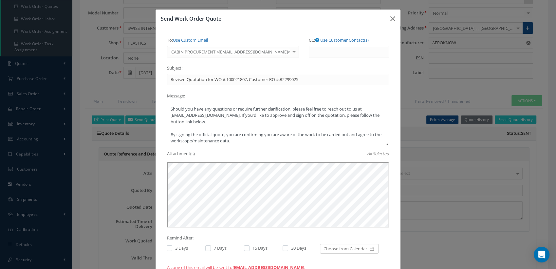
scroll to position [36, 0]
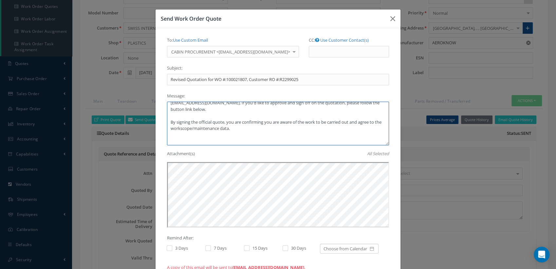
drag, startPoint x: 236, startPoint y: 126, endPoint x: 157, endPoint y: 121, distance: 78.8
click at [157, 121] on div "To: Use Custom Email CABIN PROCUREMENT <[EMAIL_ADDRESS][DOMAIN_NAME]> CABIN PRO…" at bounding box center [278, 153] width 245 height 251
drag, startPoint x: 243, startPoint y: 126, endPoint x: 159, endPoint y: 114, distance: 84.3
click at [162, 114] on div "To: Use Custom Email CABIN PROCUREMENT <[EMAIL_ADDRESS][DOMAIN_NAME]> CABIN PRO…" at bounding box center [278, 154] width 232 height 238
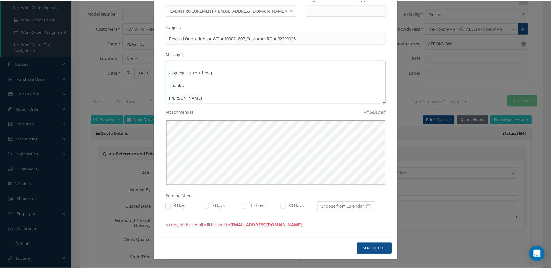
scroll to position [42, 0]
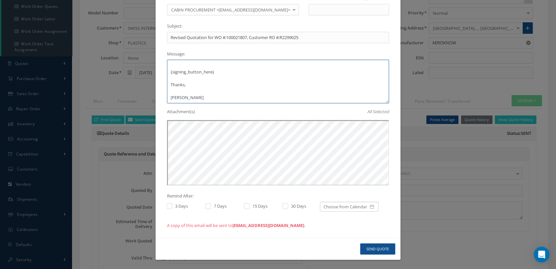
type textarea "Dear [PERSON_NAME]-Nui, Please find attached your revised WO #100021807 Quote. …"
click at [378, 247] on button "Send Quote" at bounding box center [377, 248] width 35 height 11
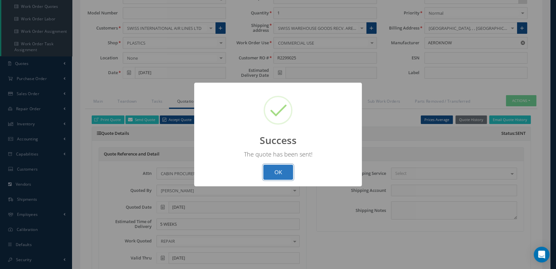
click at [283, 169] on button "OK" at bounding box center [278, 171] width 30 height 15
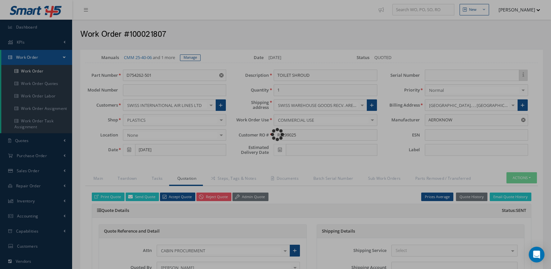
scroll to position [0, 0]
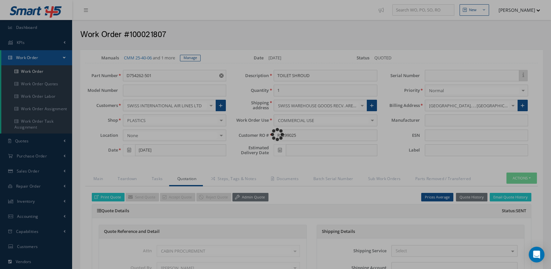
type input "AEROKNOW"
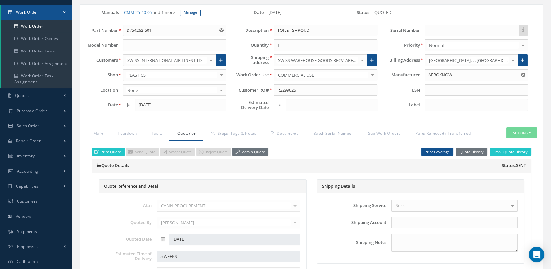
scroll to position [145, 0]
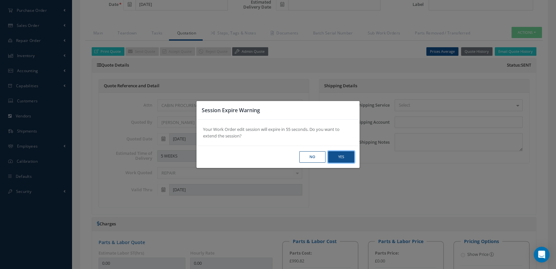
click at [0, 0] on button "Yes" at bounding box center [0, 0] width 0 height 0
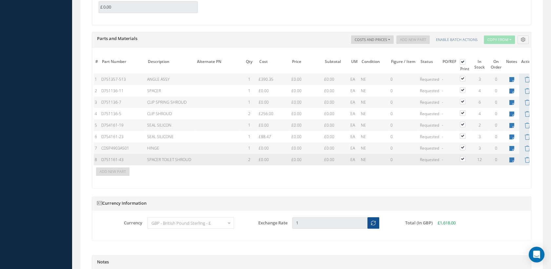
scroll to position [696, 0]
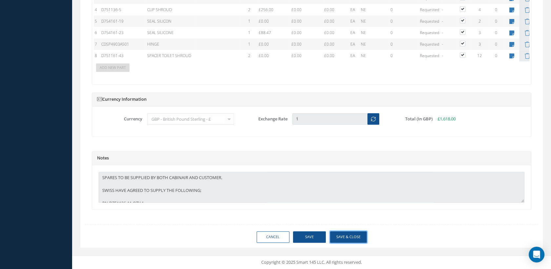
click at [339, 234] on button "Save & Close" at bounding box center [348, 236] width 37 height 11
type input "AEROKNOW"
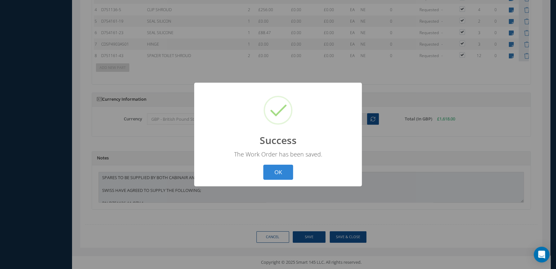
click at [279, 172] on button "OK" at bounding box center [278, 171] width 30 height 15
select select "25"
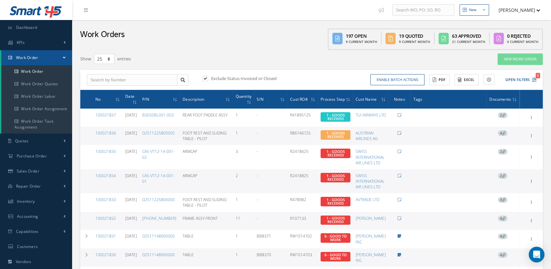
click at [506, 10] on button "[PERSON_NAME]" at bounding box center [516, 10] width 48 height 13
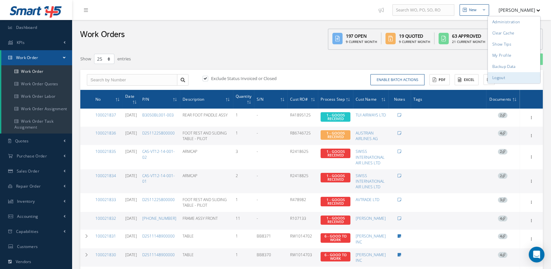
click at [495, 80] on link "Logout" at bounding box center [514, 77] width 52 height 11
